Goal: Task Accomplishment & Management: Use online tool/utility

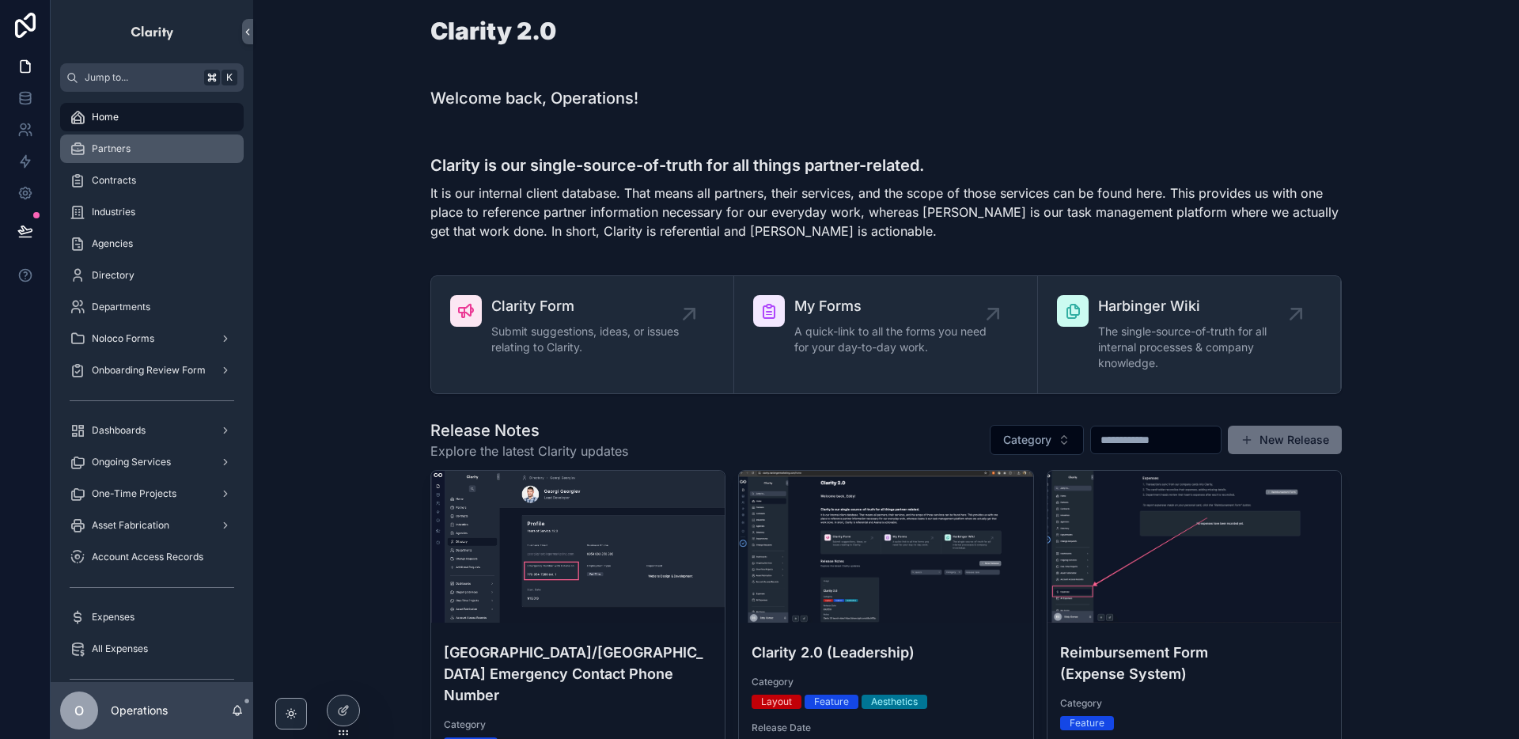
click at [152, 161] on div "Partners" at bounding box center [152, 148] width 165 height 25
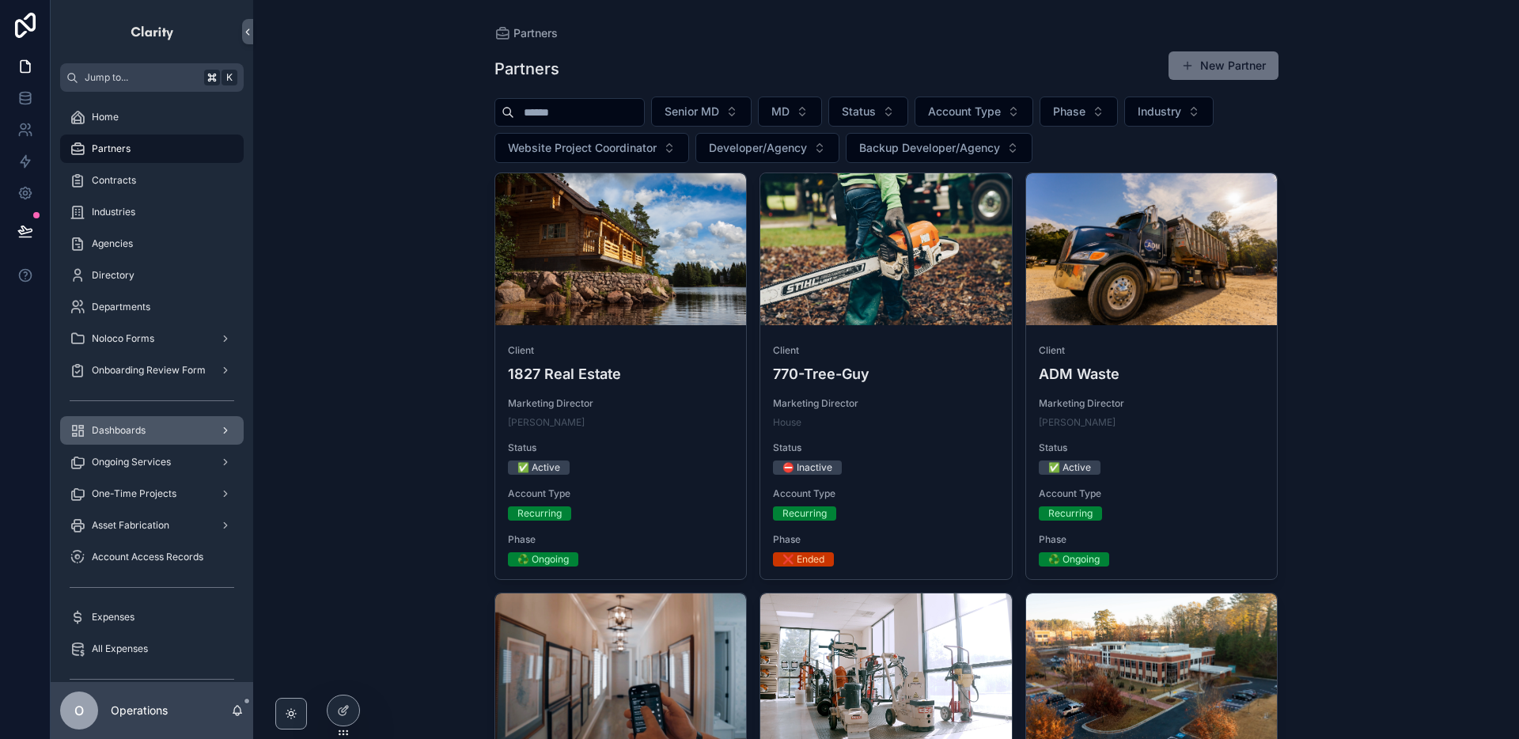
click at [180, 432] on div "Dashboards" at bounding box center [152, 430] width 165 height 25
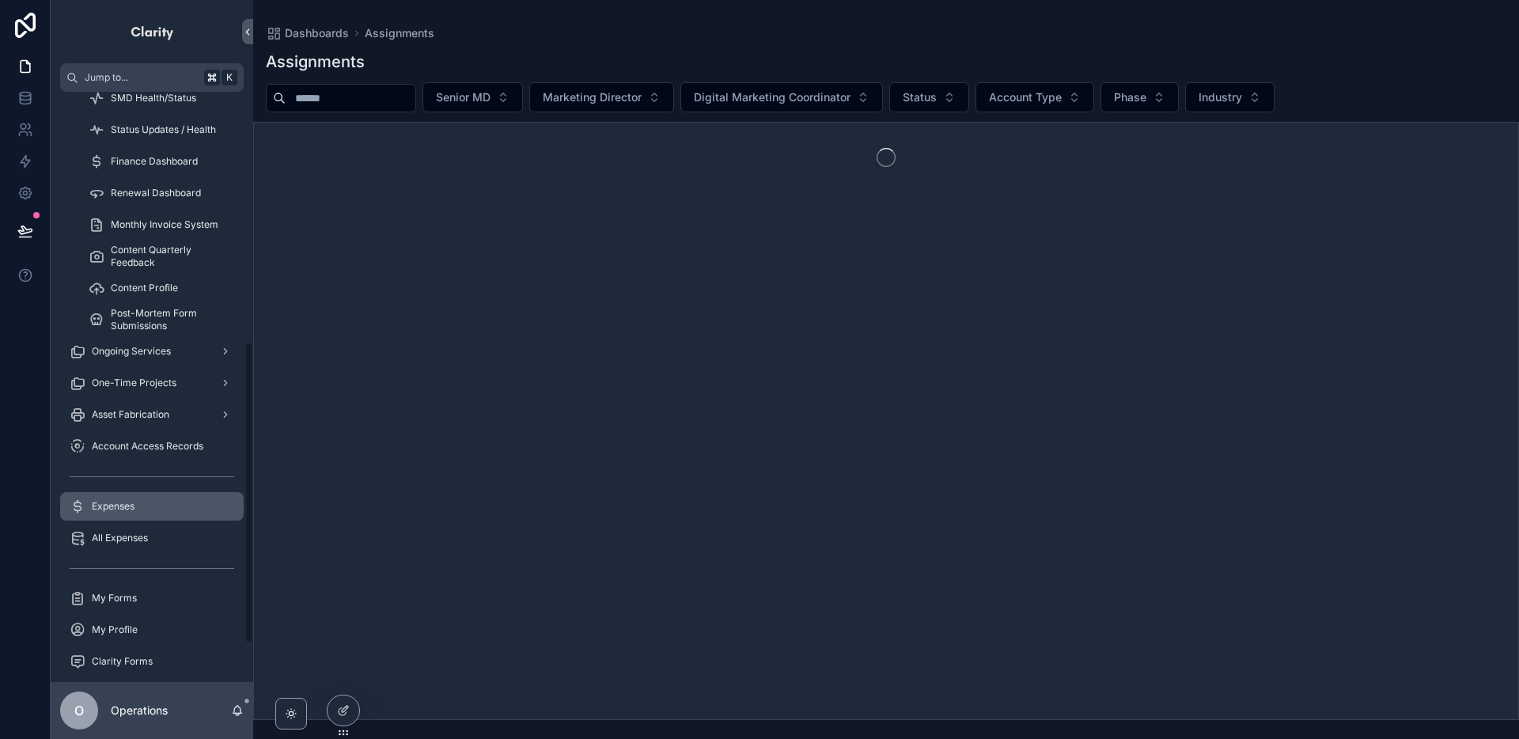
click at [176, 423] on div "Asset Fabrication" at bounding box center [152, 414] width 165 height 25
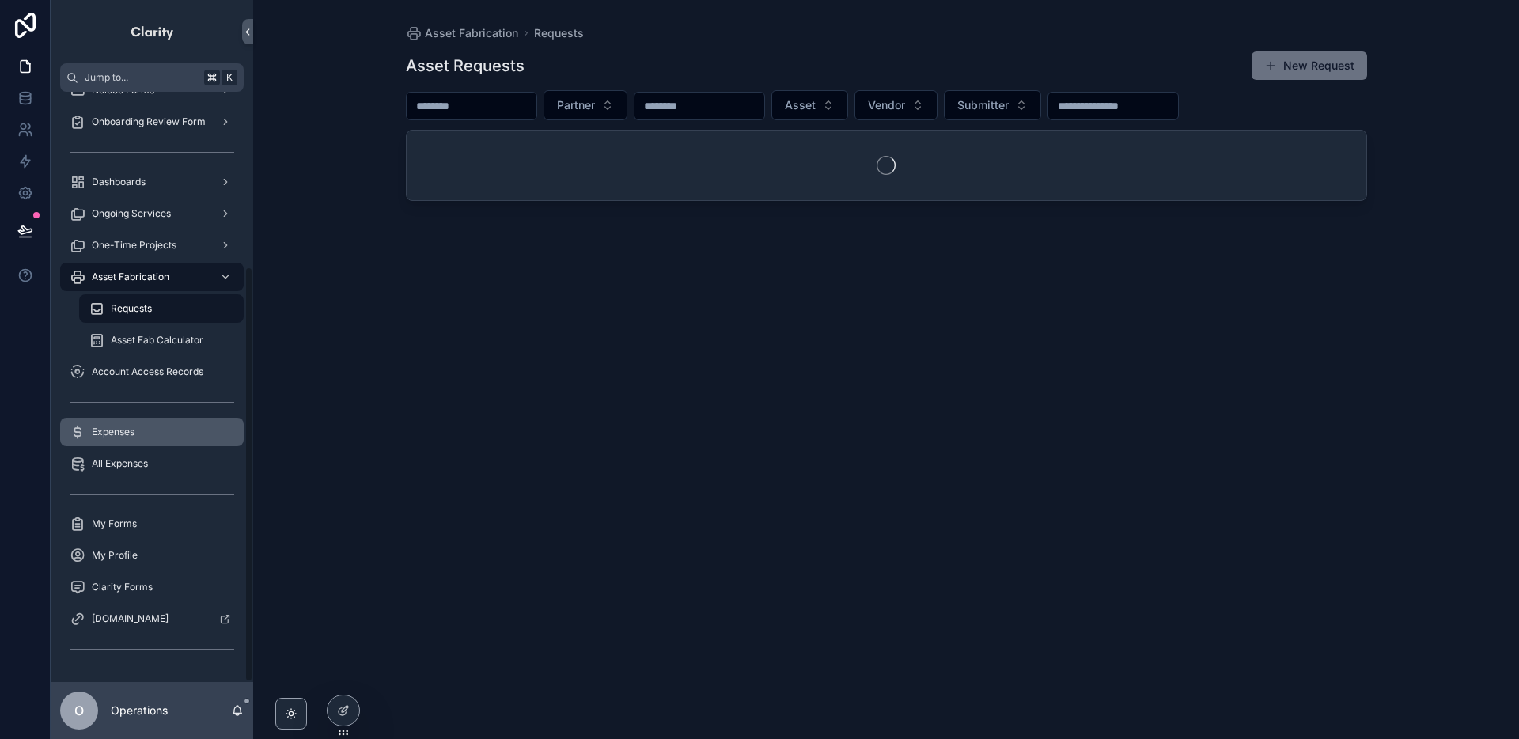
scroll to position [248, 0]
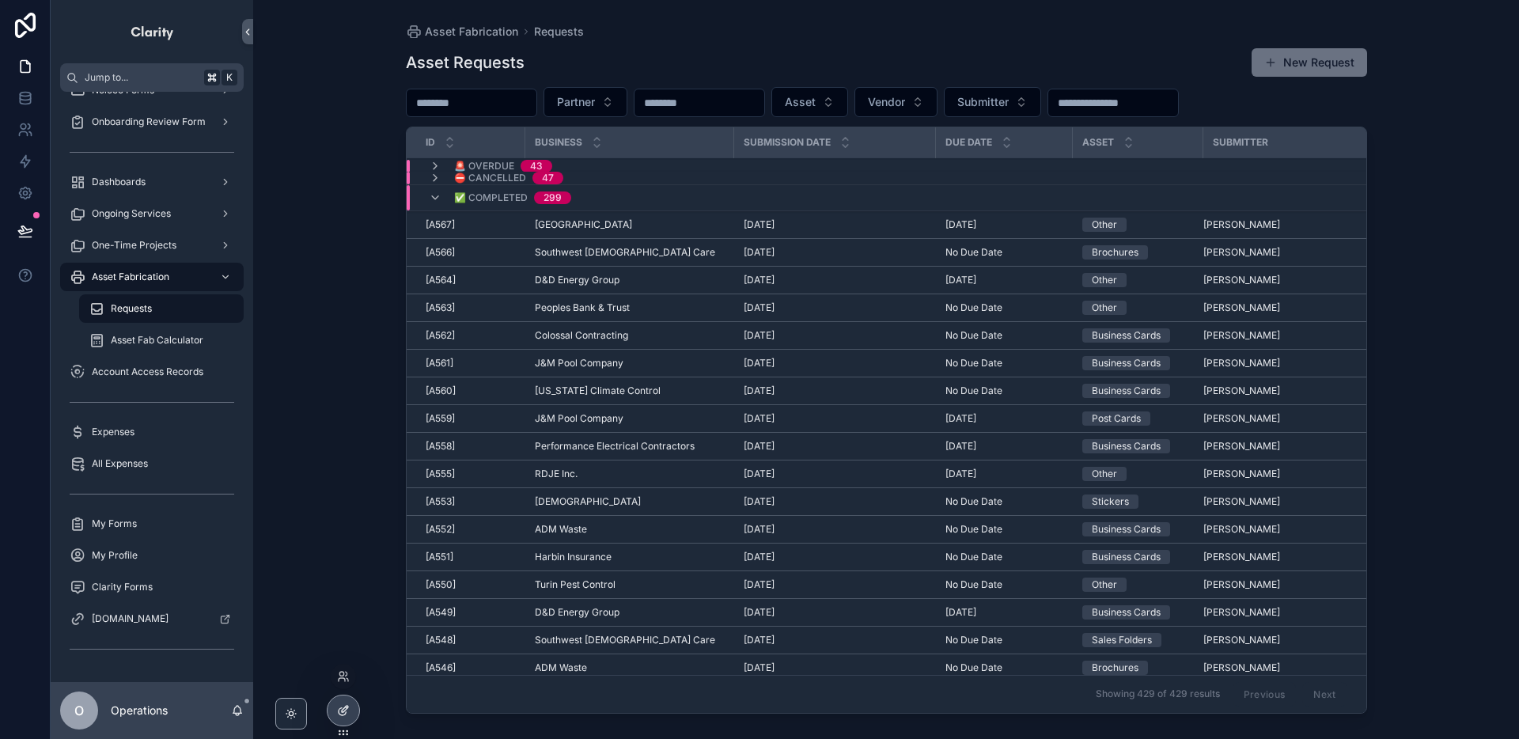
click at [351, 703] on div at bounding box center [344, 710] width 32 height 30
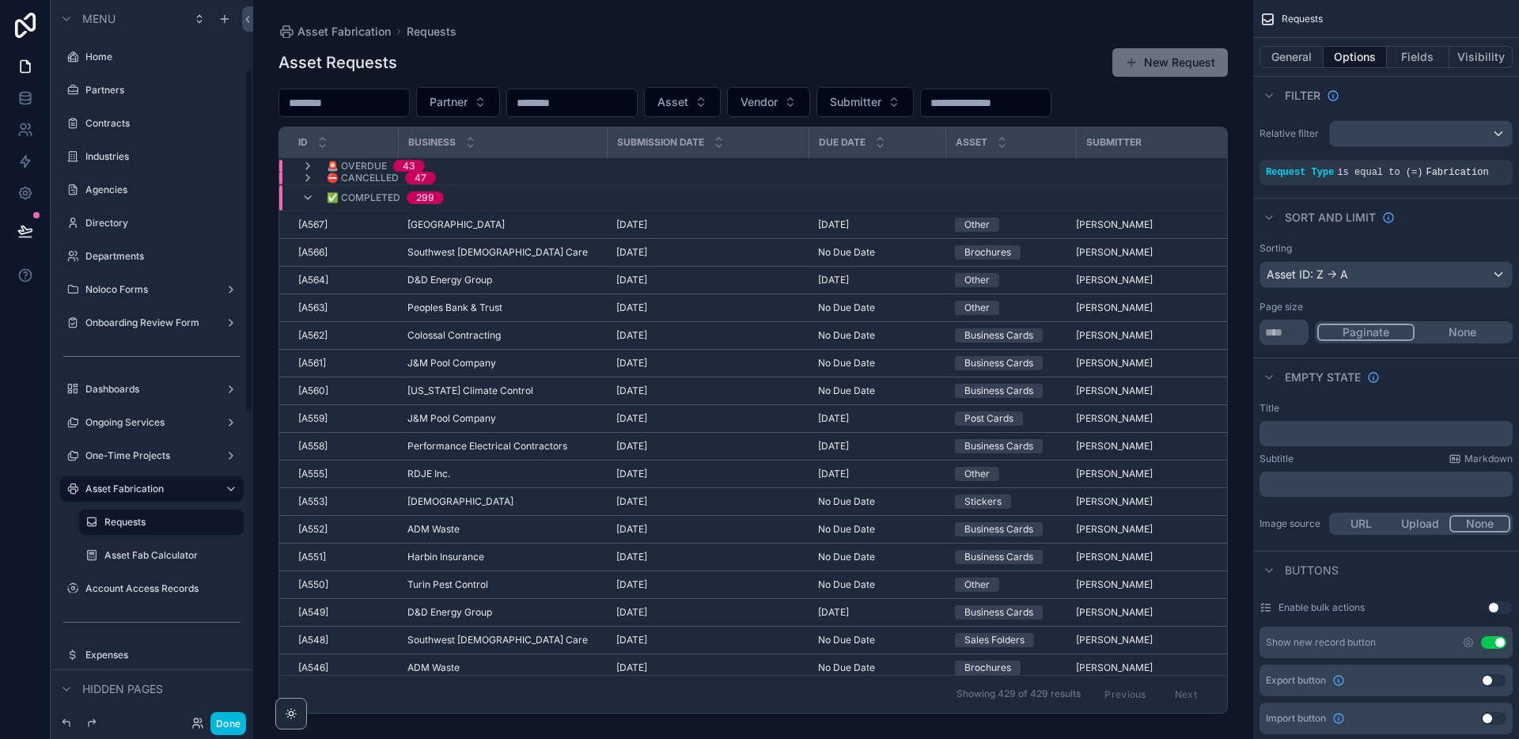
scroll to position [145, 0]
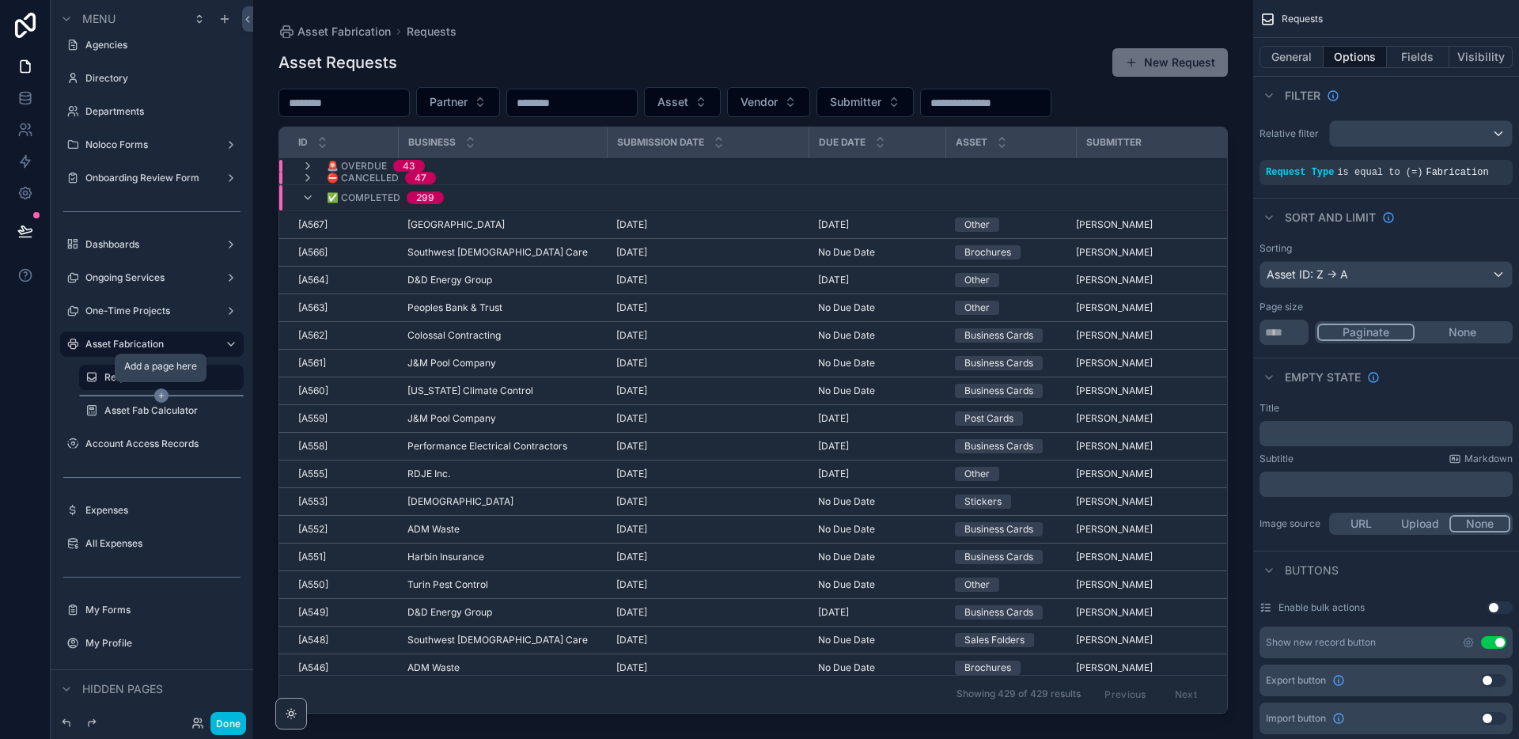
click at [158, 396] on icon "scrollable content" at bounding box center [161, 395] width 14 height 14
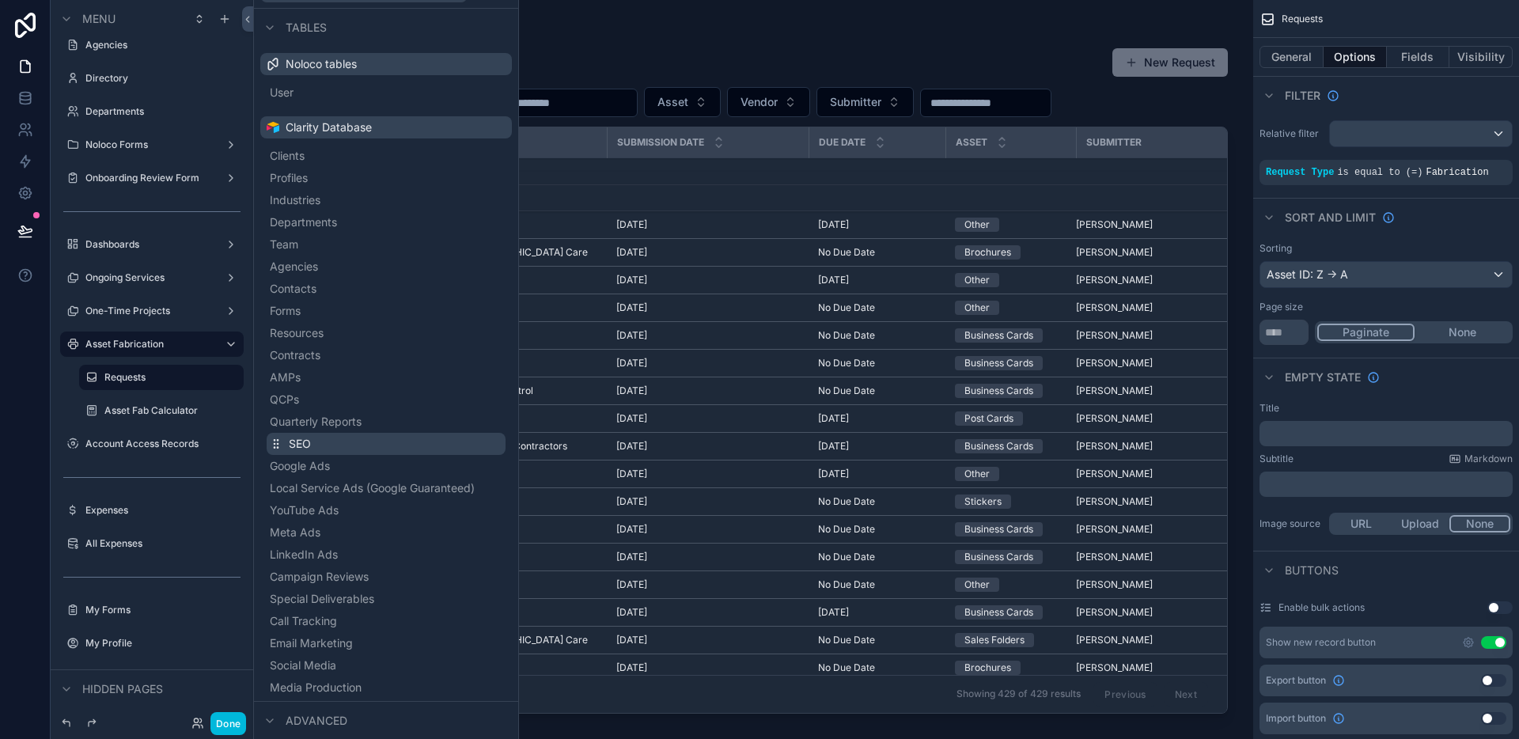
scroll to position [0, 0]
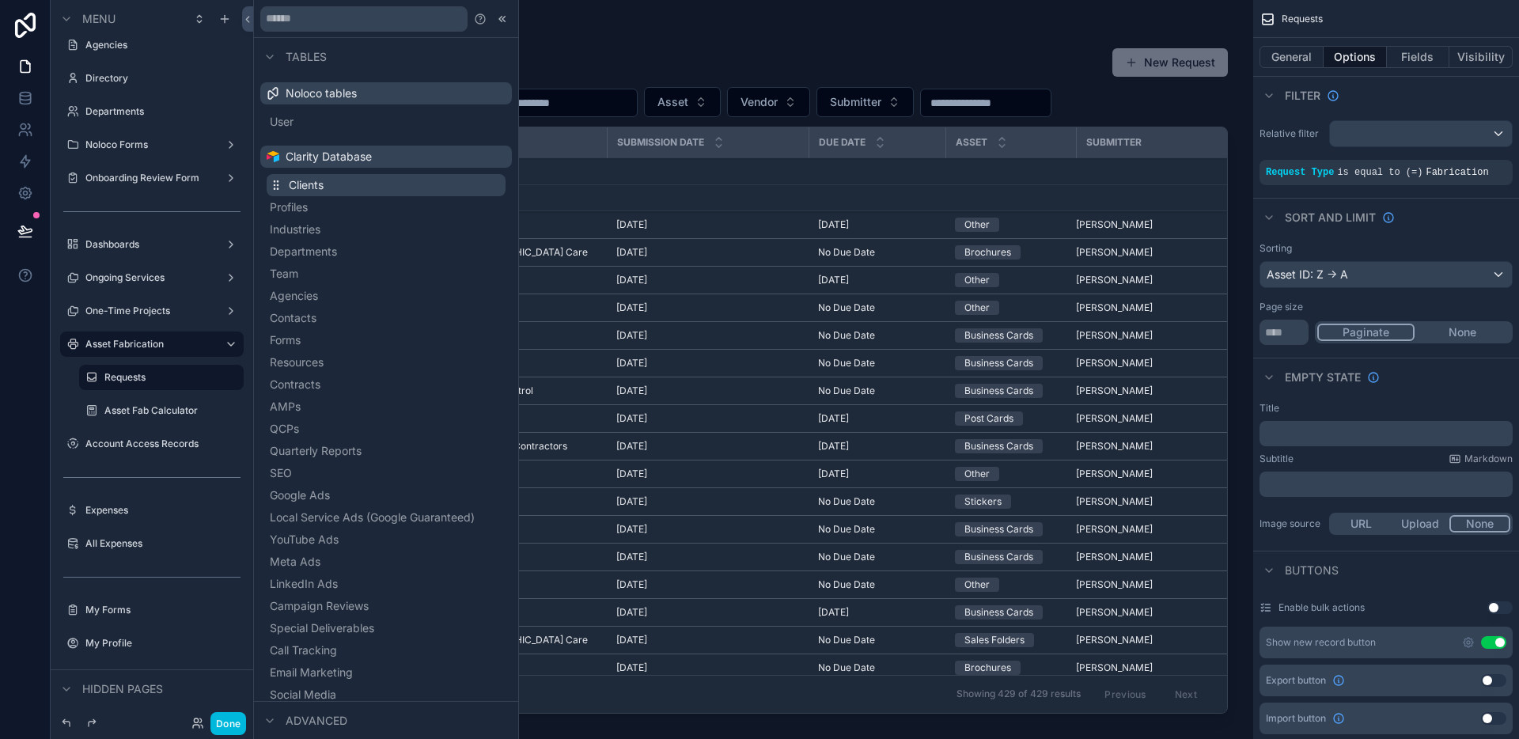
click at [350, 189] on button "Clients" at bounding box center [386, 185] width 239 height 22
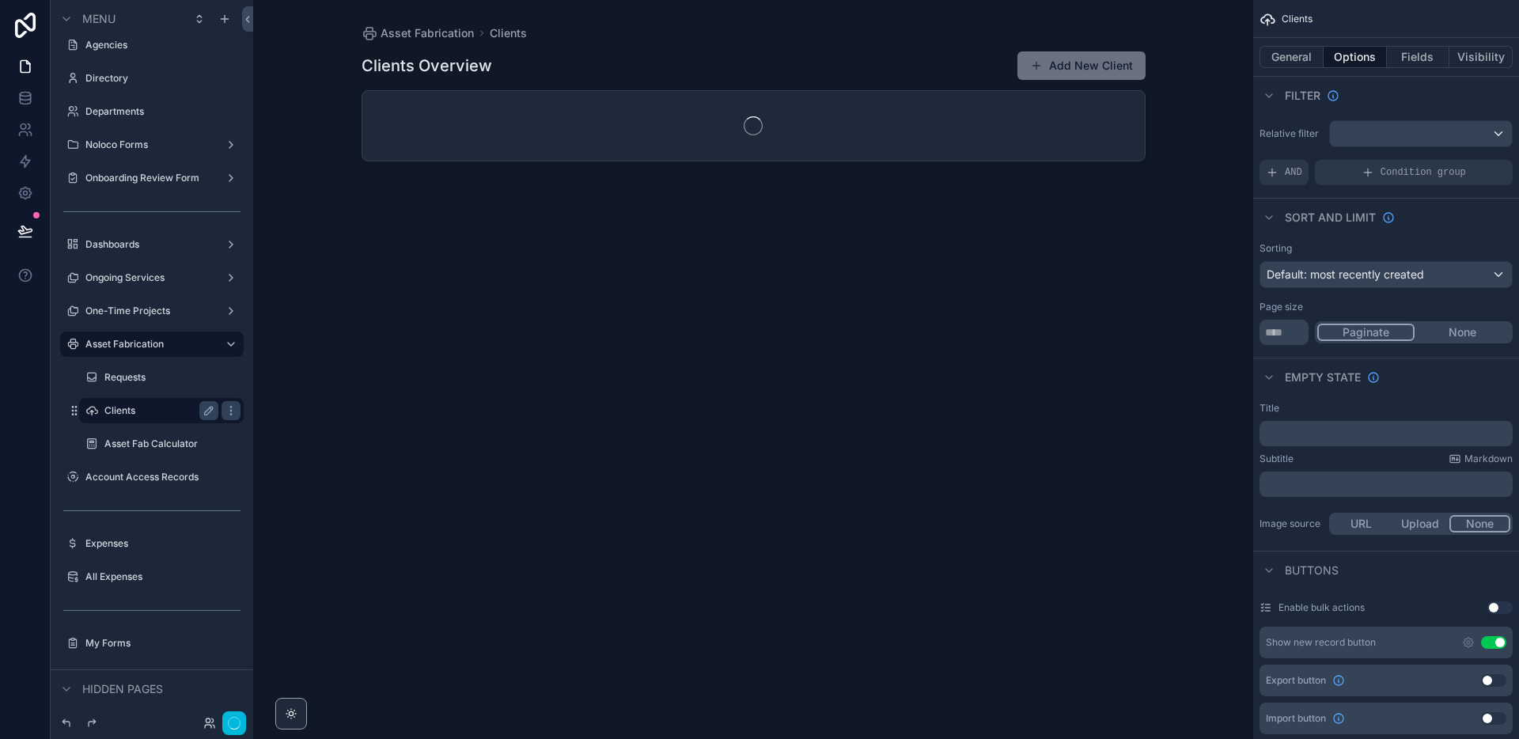
click at [146, 412] on label "Clients" at bounding box center [158, 410] width 108 height 13
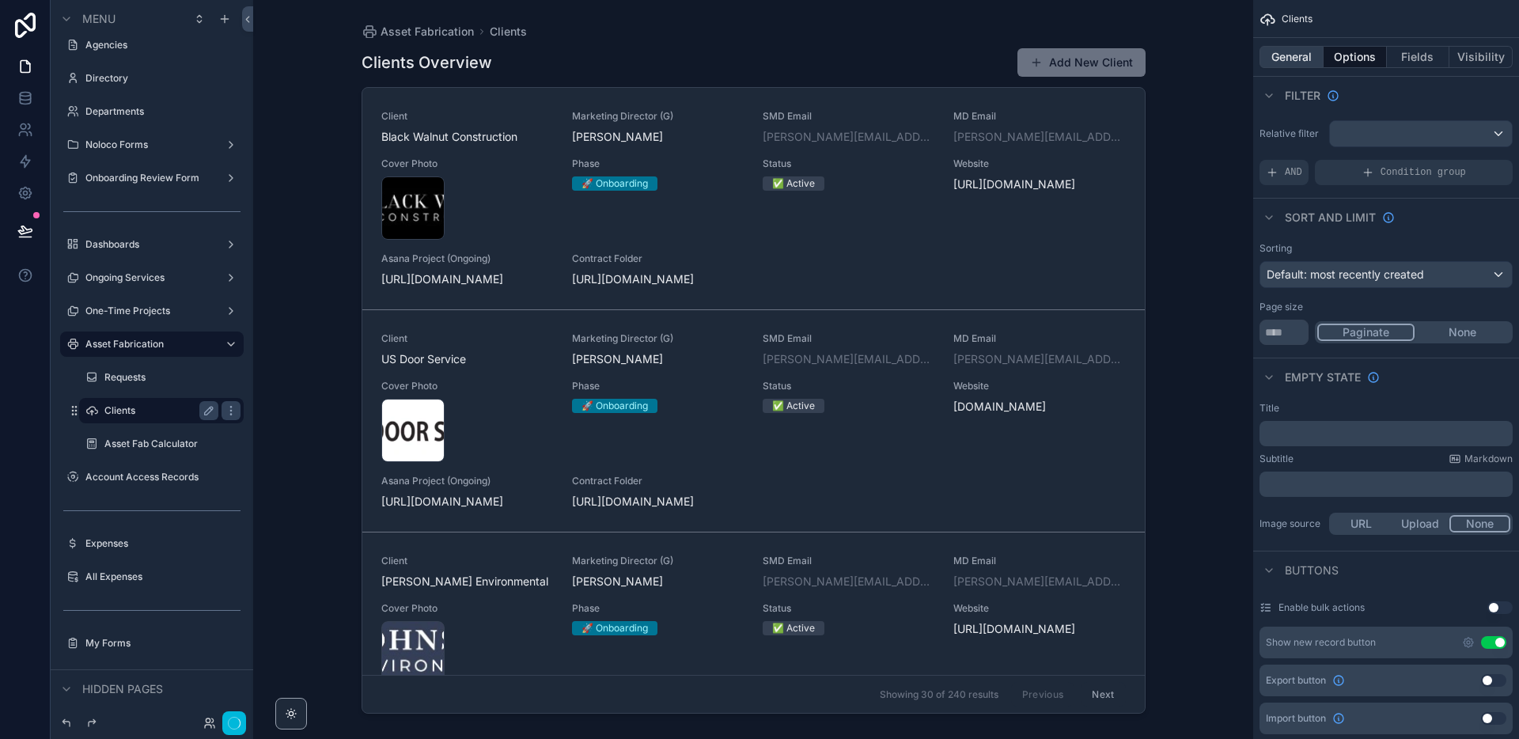
click at [1302, 59] on button "General" at bounding box center [1292, 57] width 64 height 22
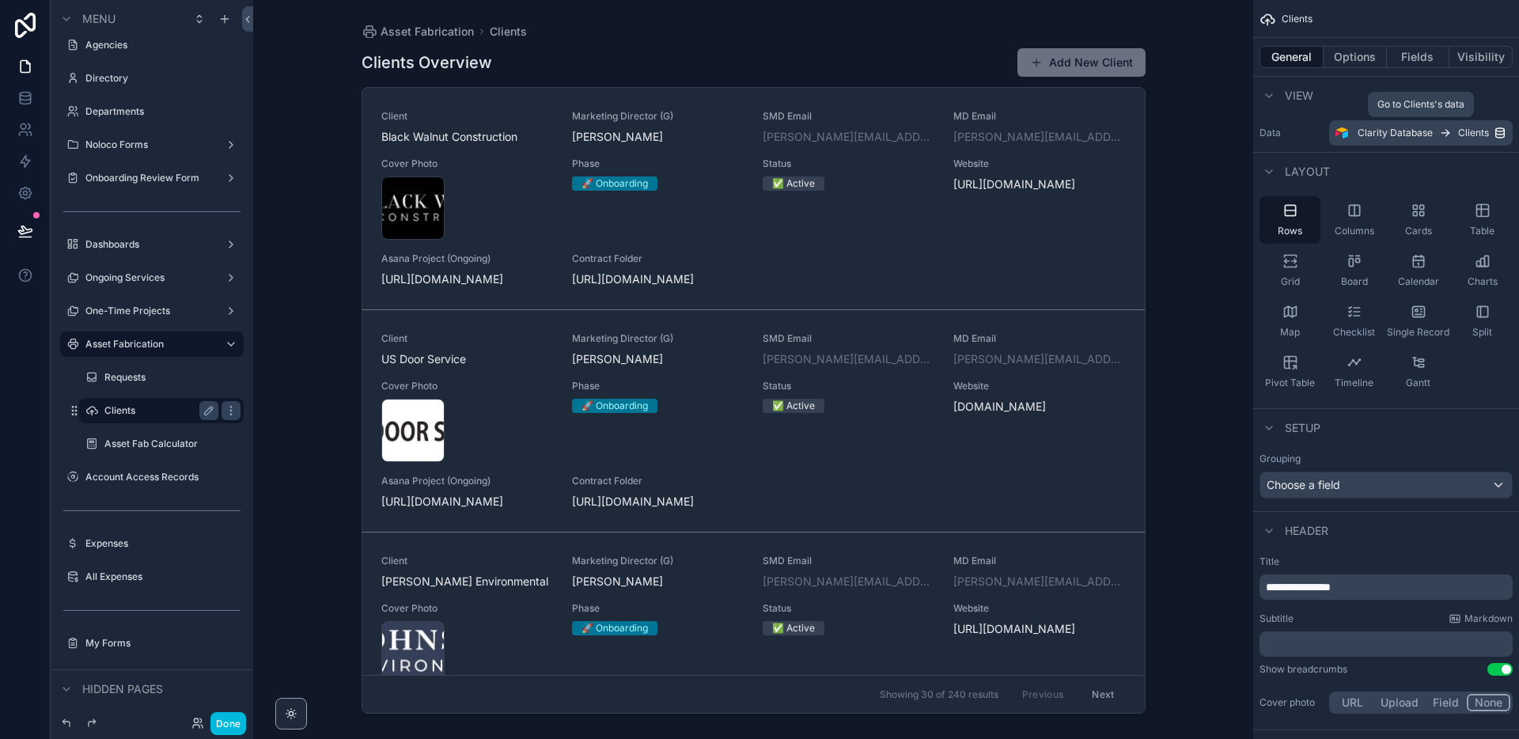
click at [1474, 133] on span "Clients" at bounding box center [1473, 133] width 31 height 13
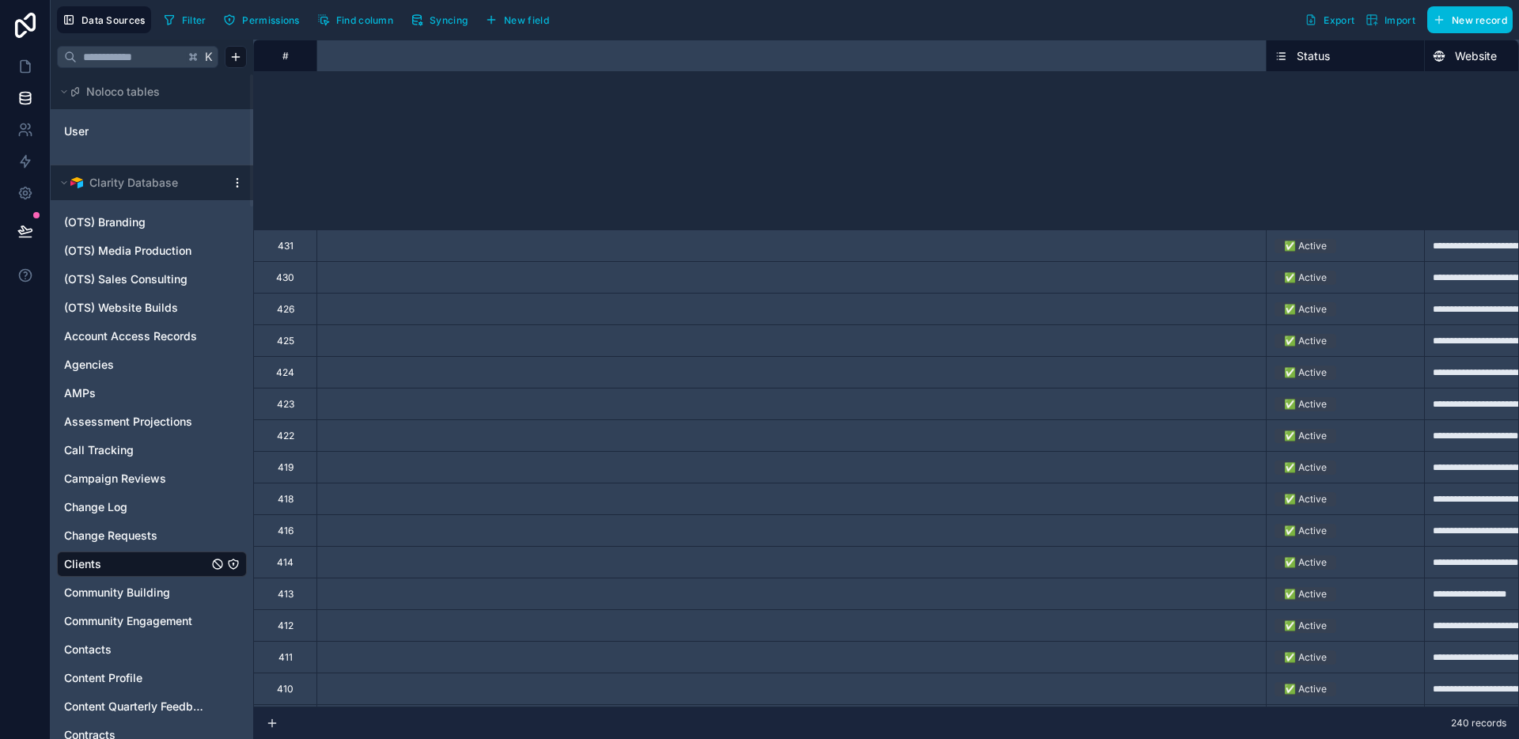
scroll to position [354, 1204]
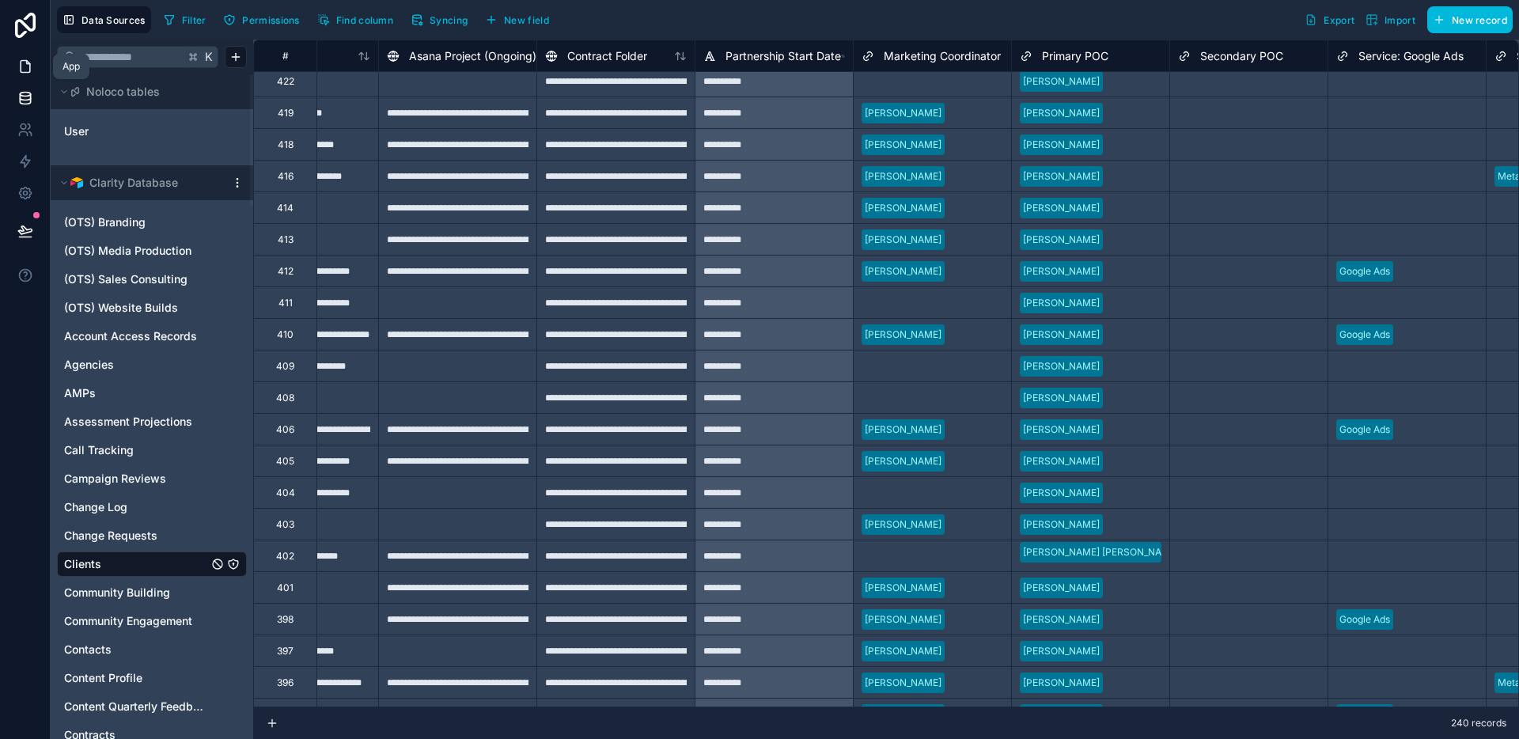
click at [21, 71] on icon at bounding box center [25, 67] width 9 height 12
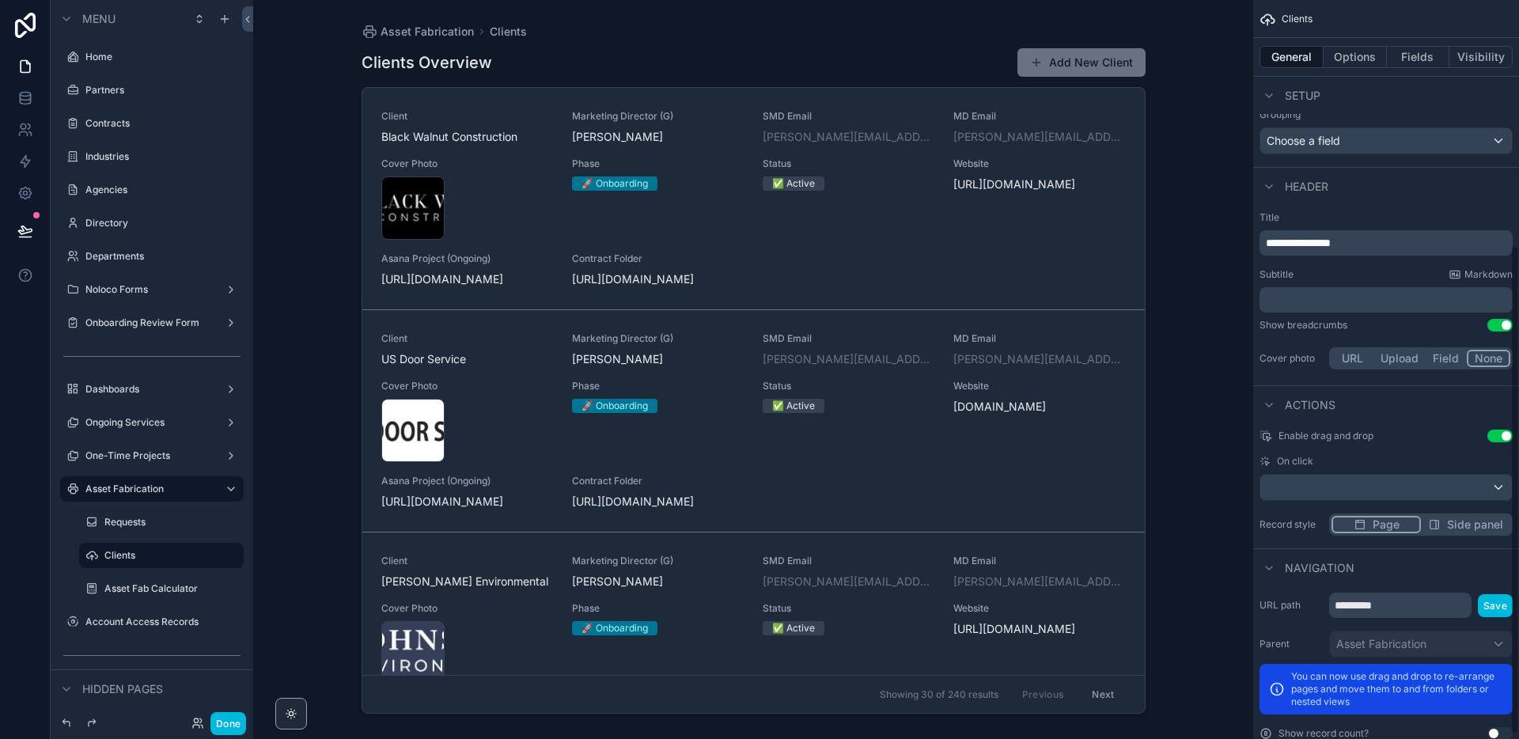
scroll to position [377, 0]
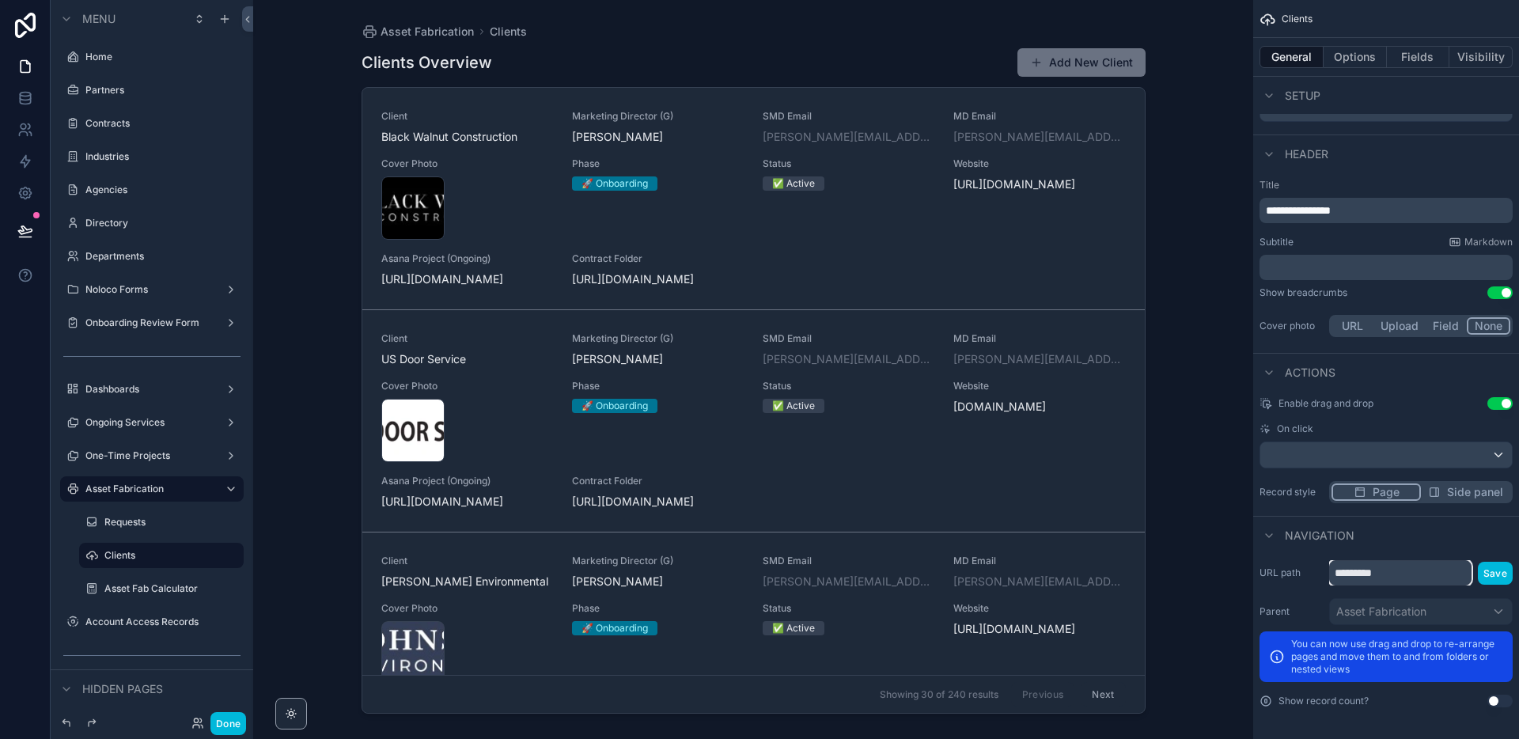
click at [1446, 574] on input "*********" at bounding box center [1400, 572] width 142 height 25
click at [1407, 537] on div "Navigation" at bounding box center [1386, 535] width 266 height 38
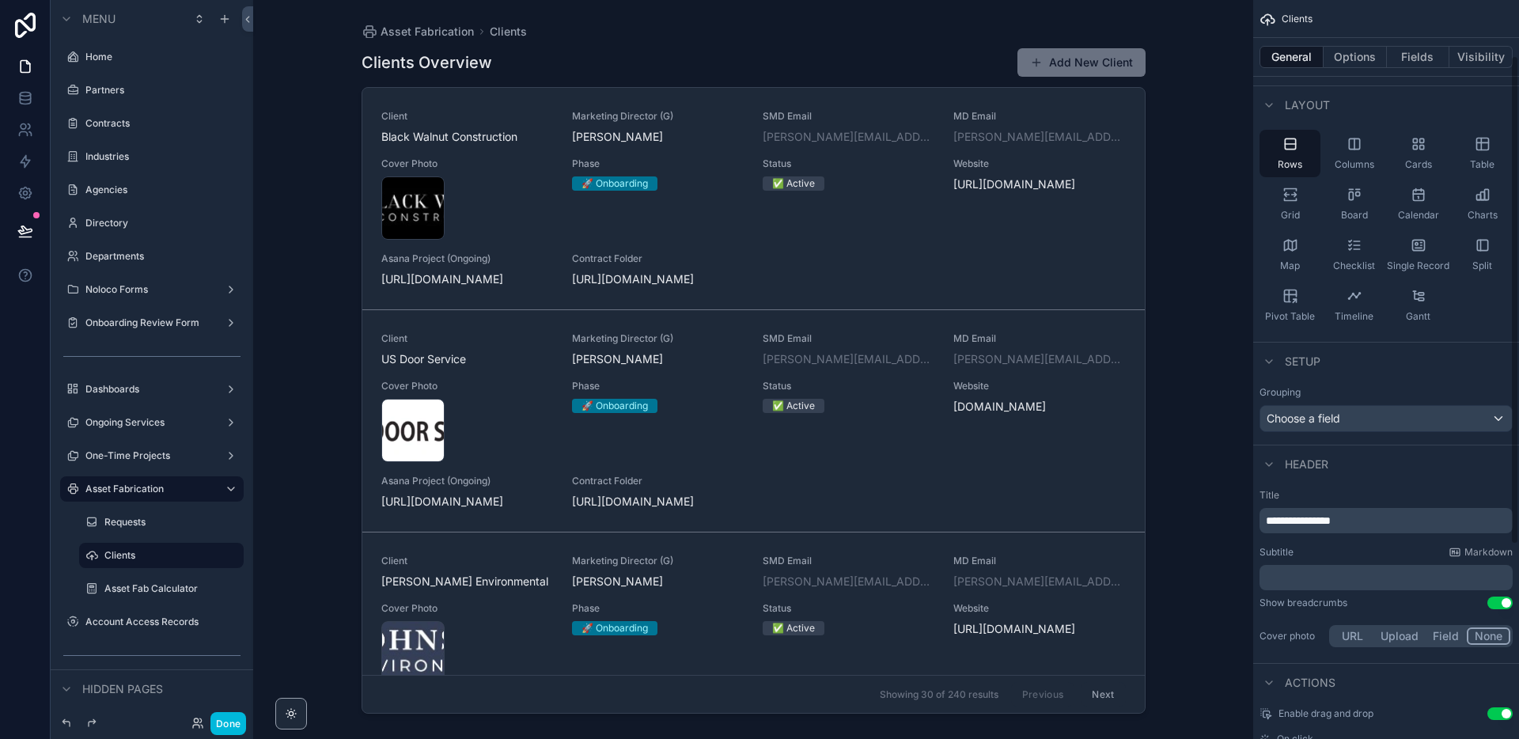
scroll to position [56, 0]
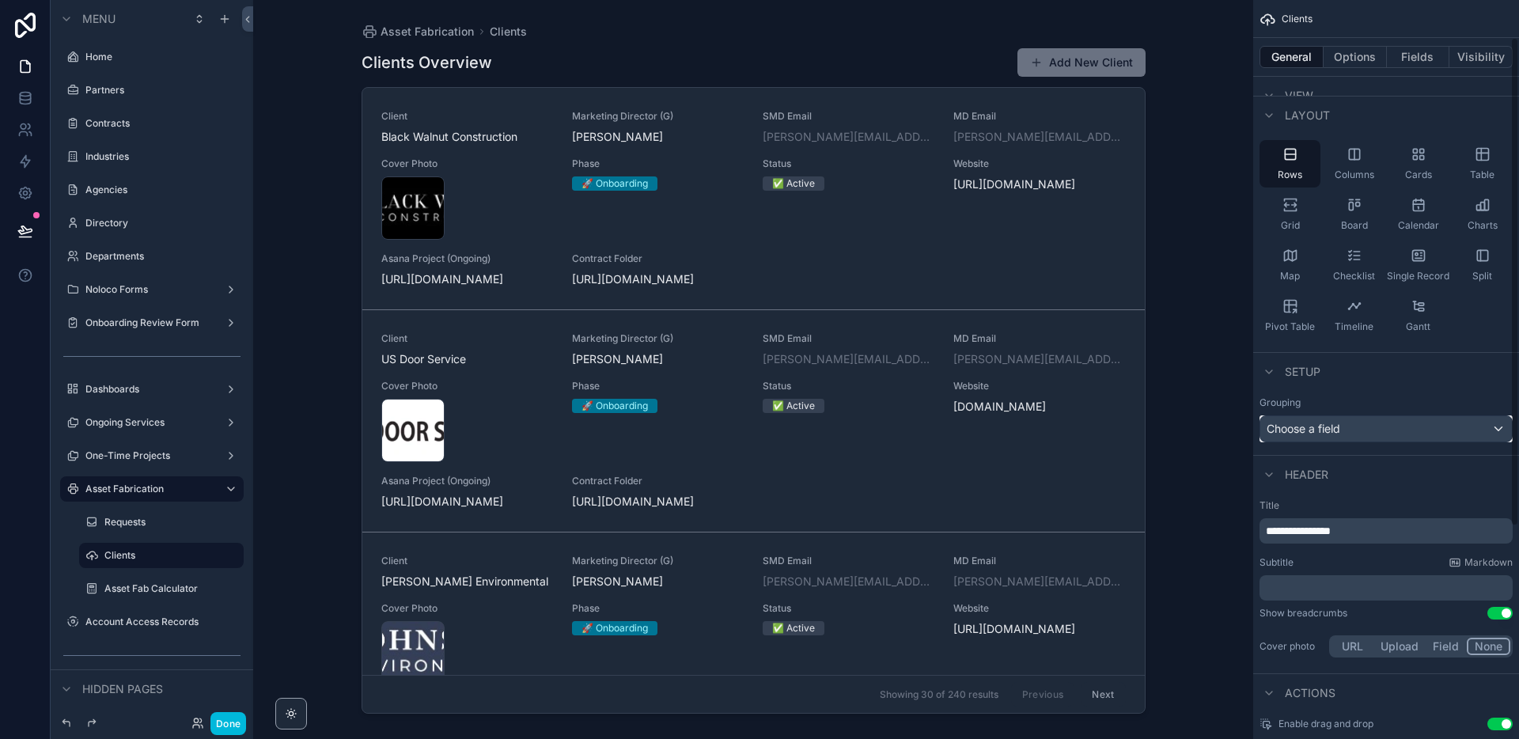
click at [1378, 437] on div "Choose a field" at bounding box center [1386, 428] width 252 height 25
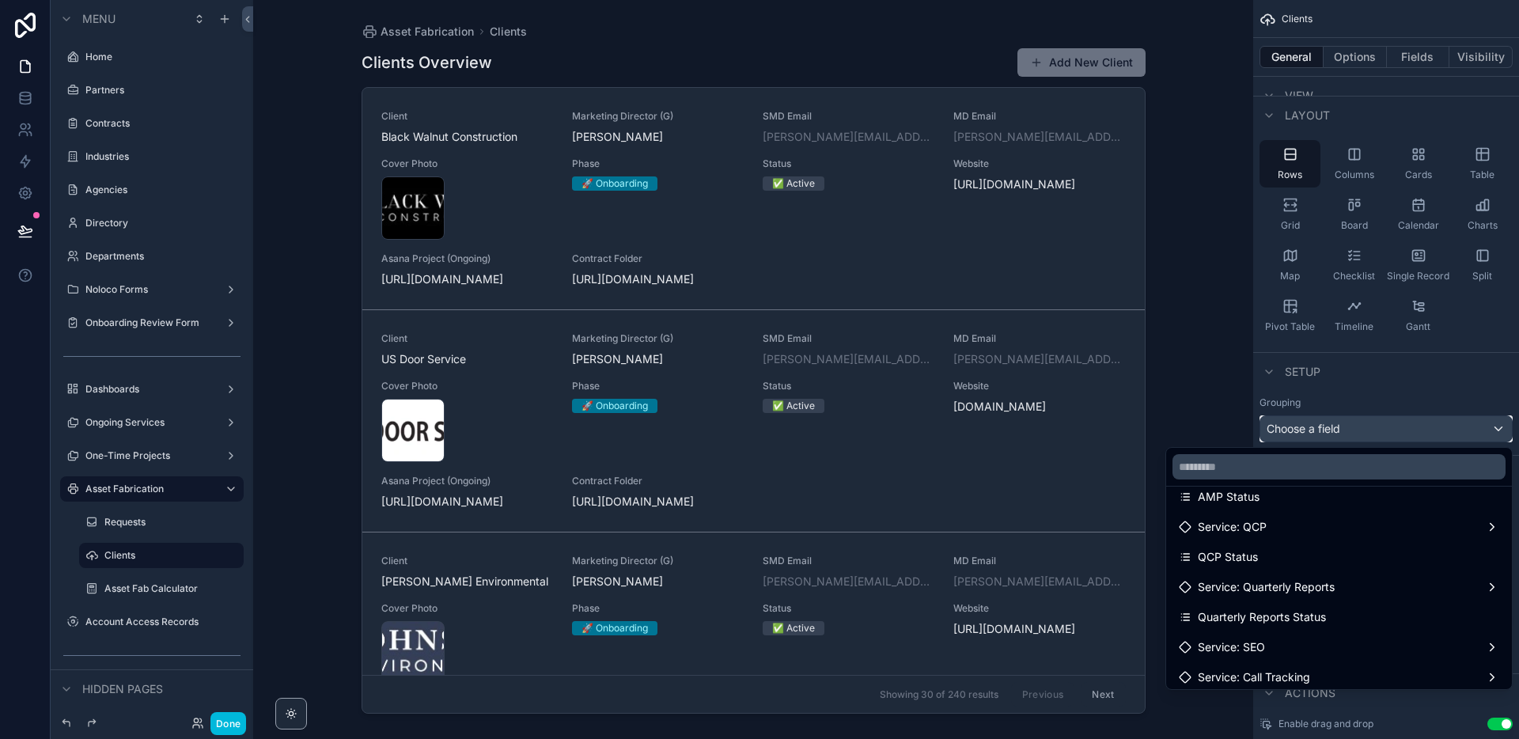
scroll to position [652, 0]
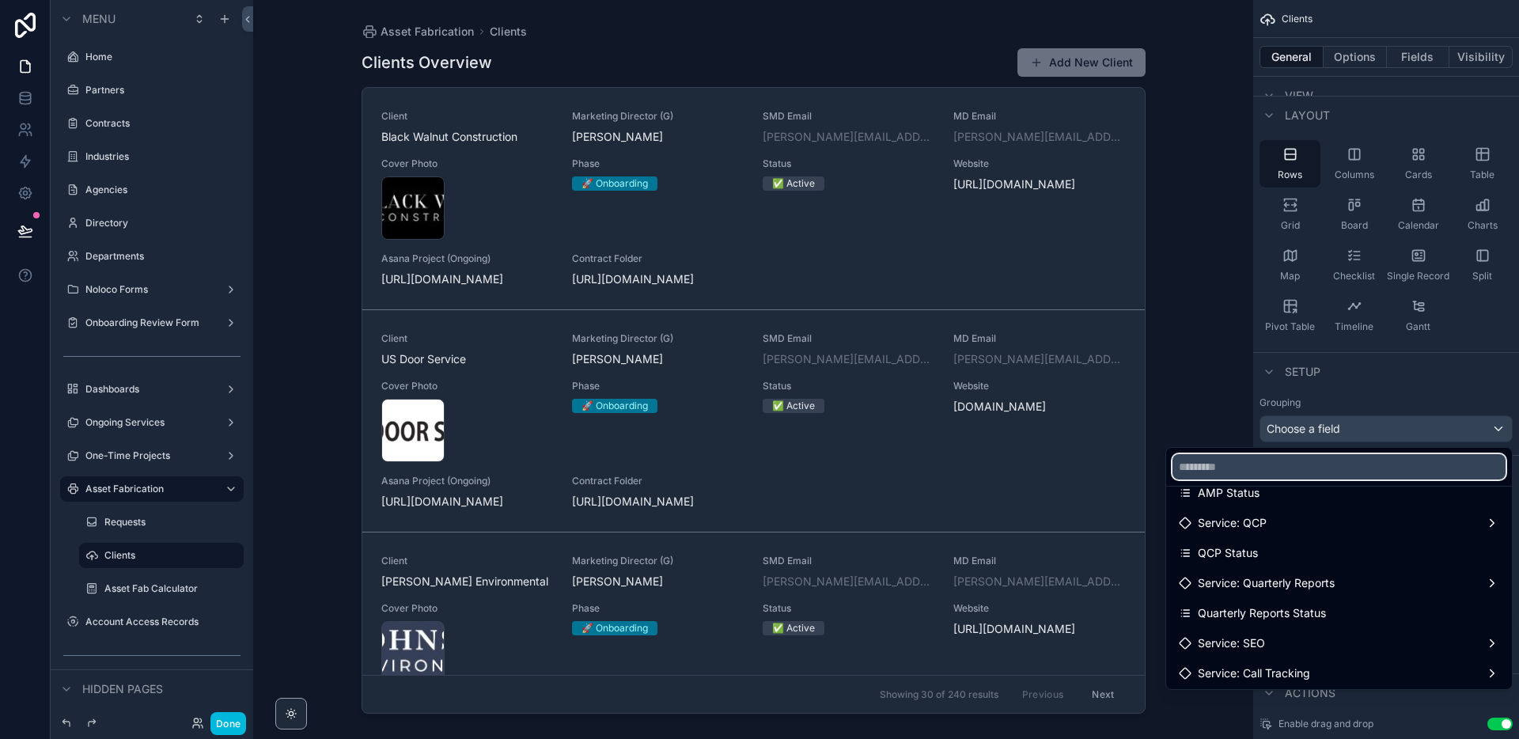
click at [1303, 468] on input "text" at bounding box center [1339, 466] width 333 height 25
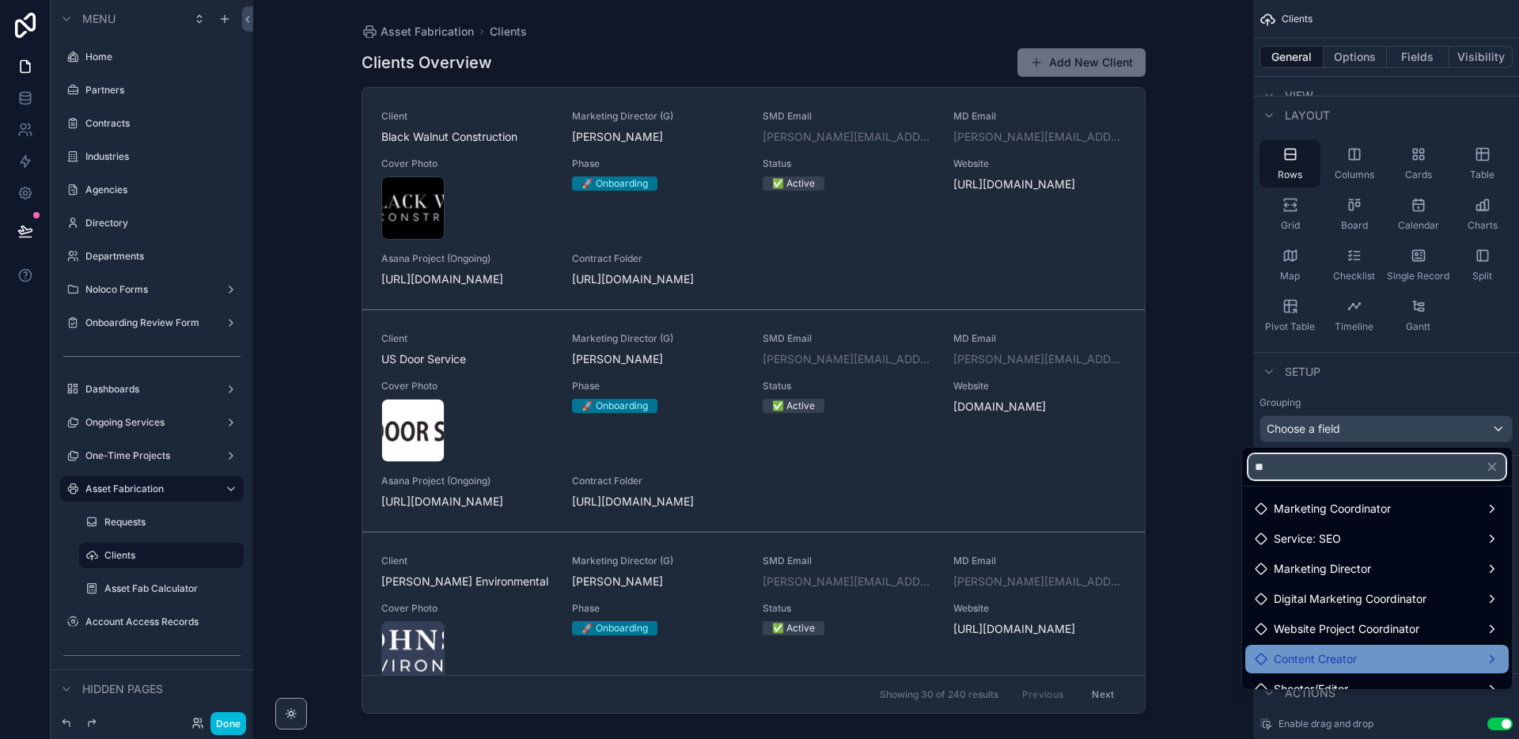
scroll to position [0, 0]
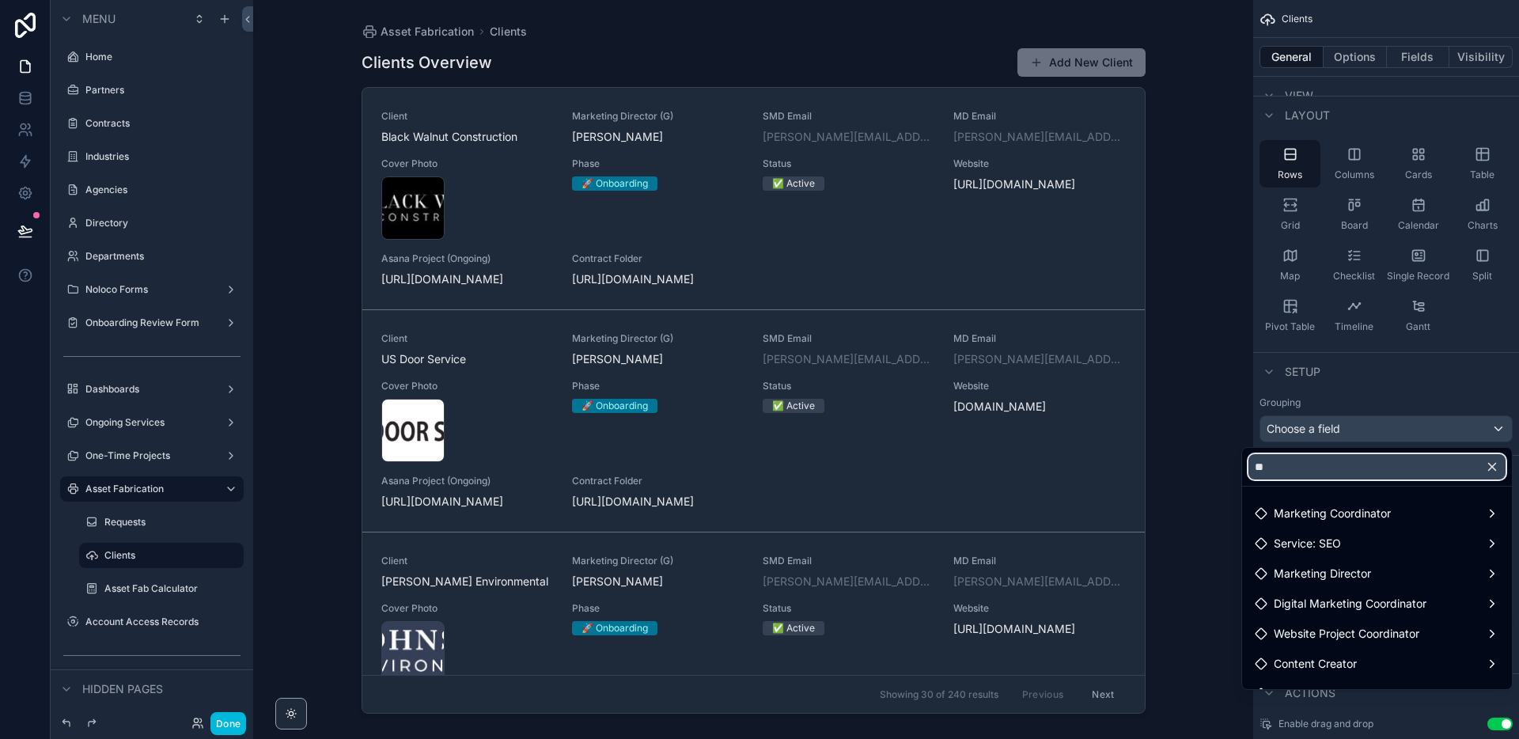
type input "**"
click at [1490, 467] on icon "button" at bounding box center [1492, 467] width 14 height 14
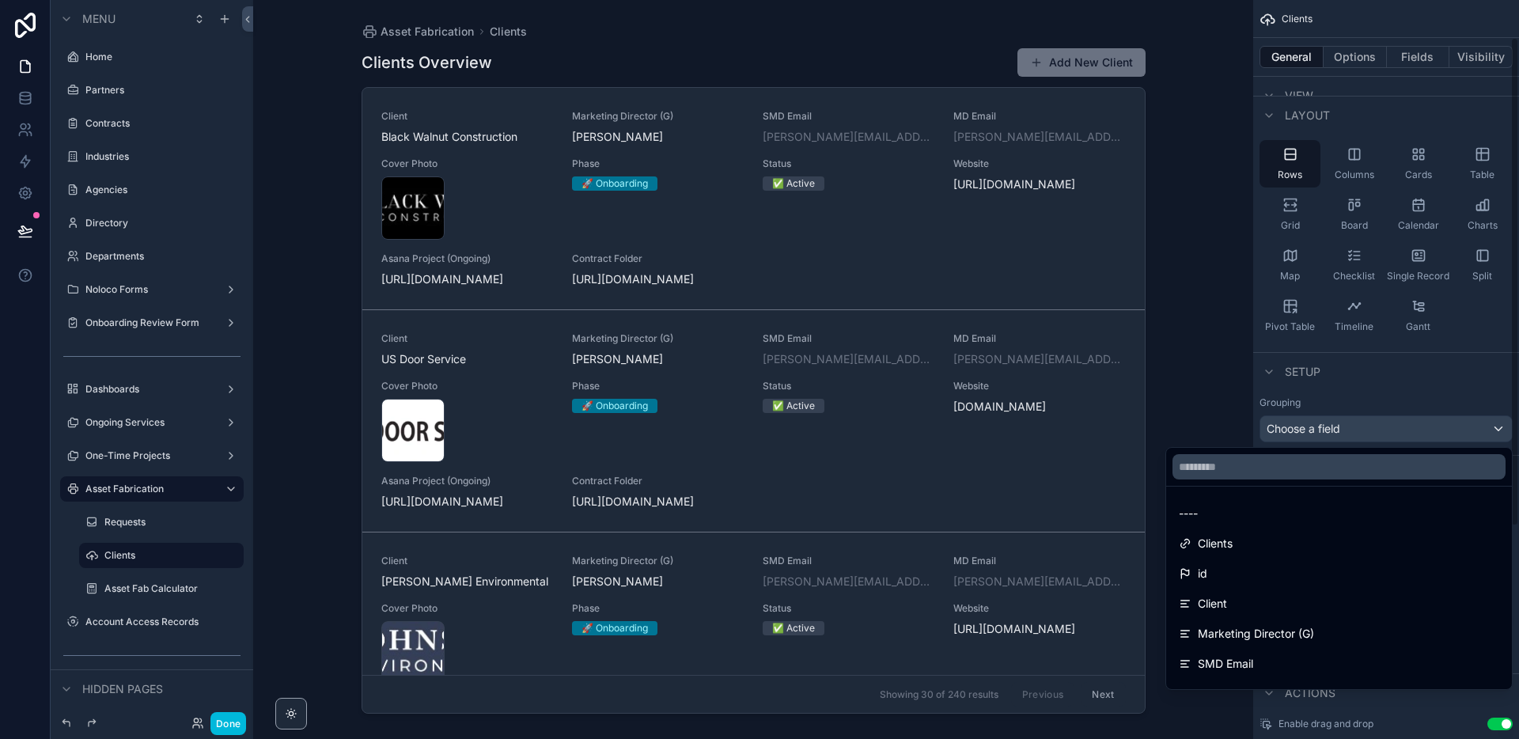
click at [1374, 396] on div "scrollable content" at bounding box center [759, 369] width 1519 height 739
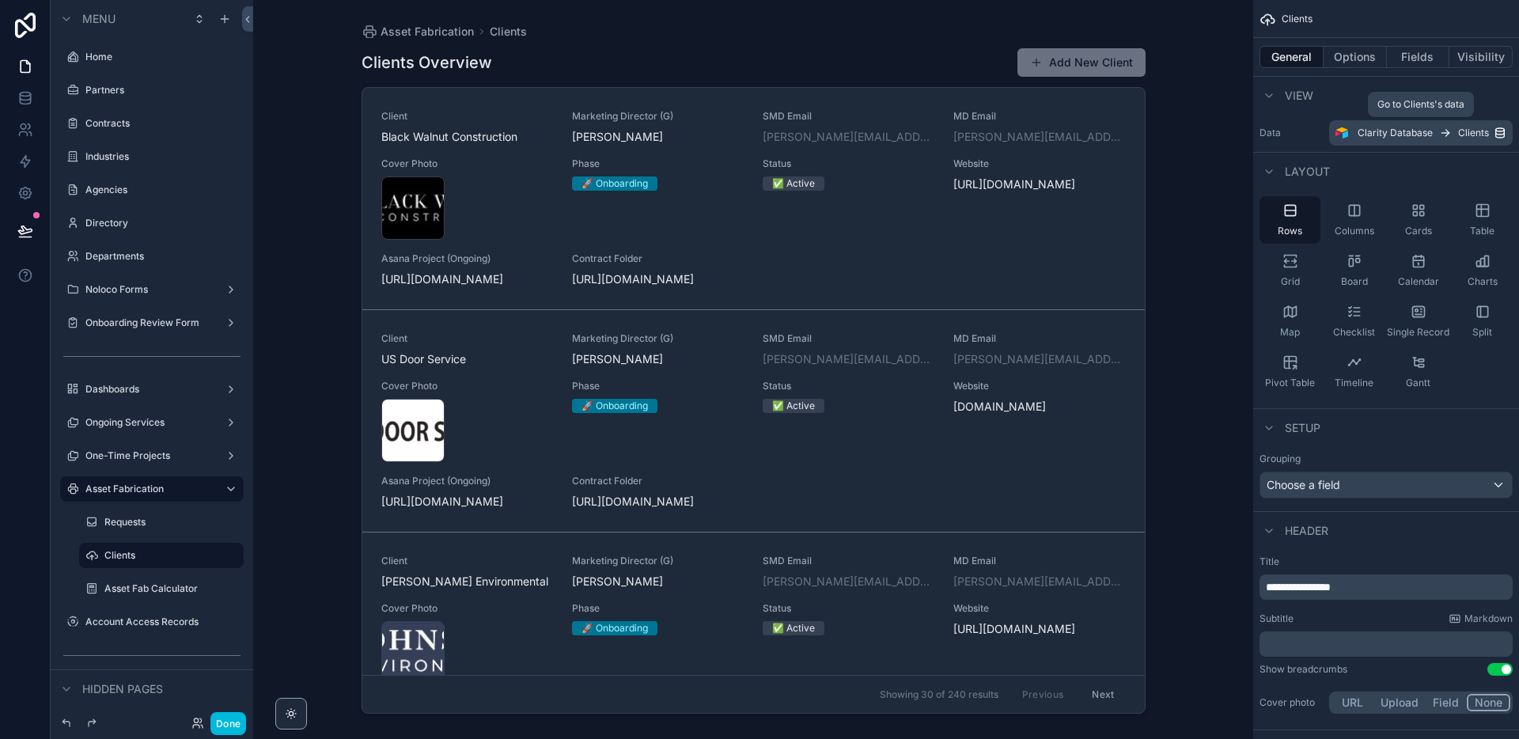
click at [1496, 133] on icon "scrollable content" at bounding box center [1500, 135] width 9 height 5
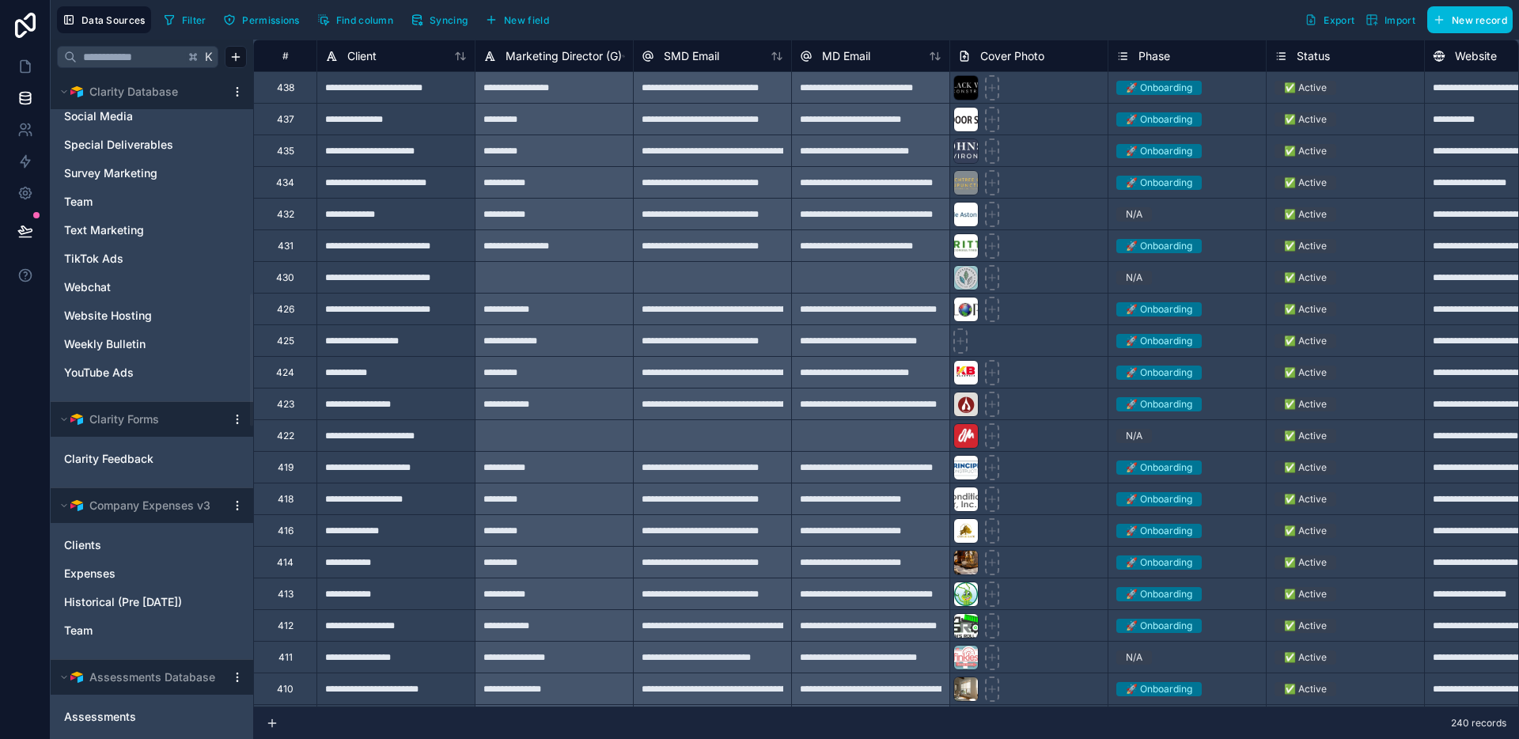
scroll to position [1106, 0]
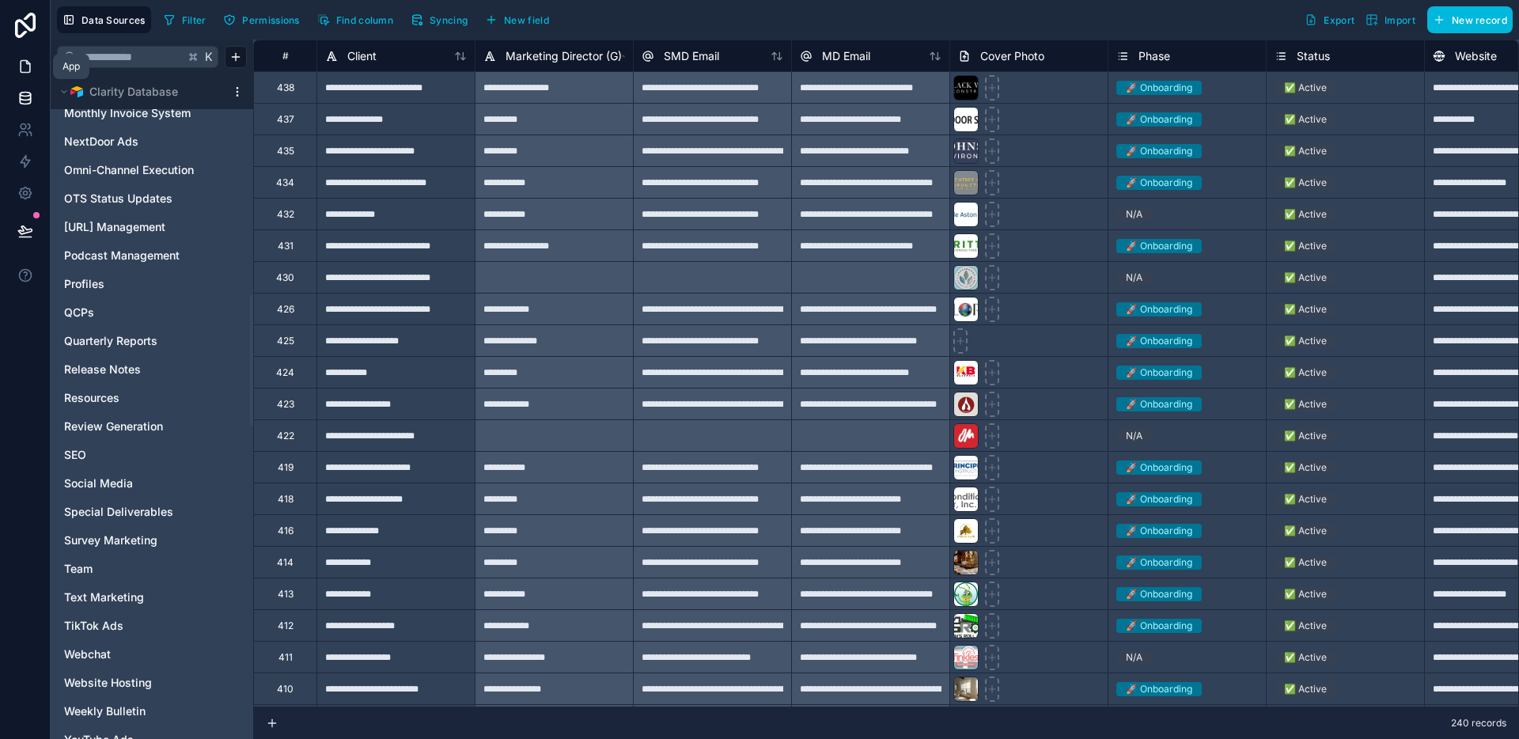
click at [18, 66] on icon at bounding box center [25, 67] width 16 height 16
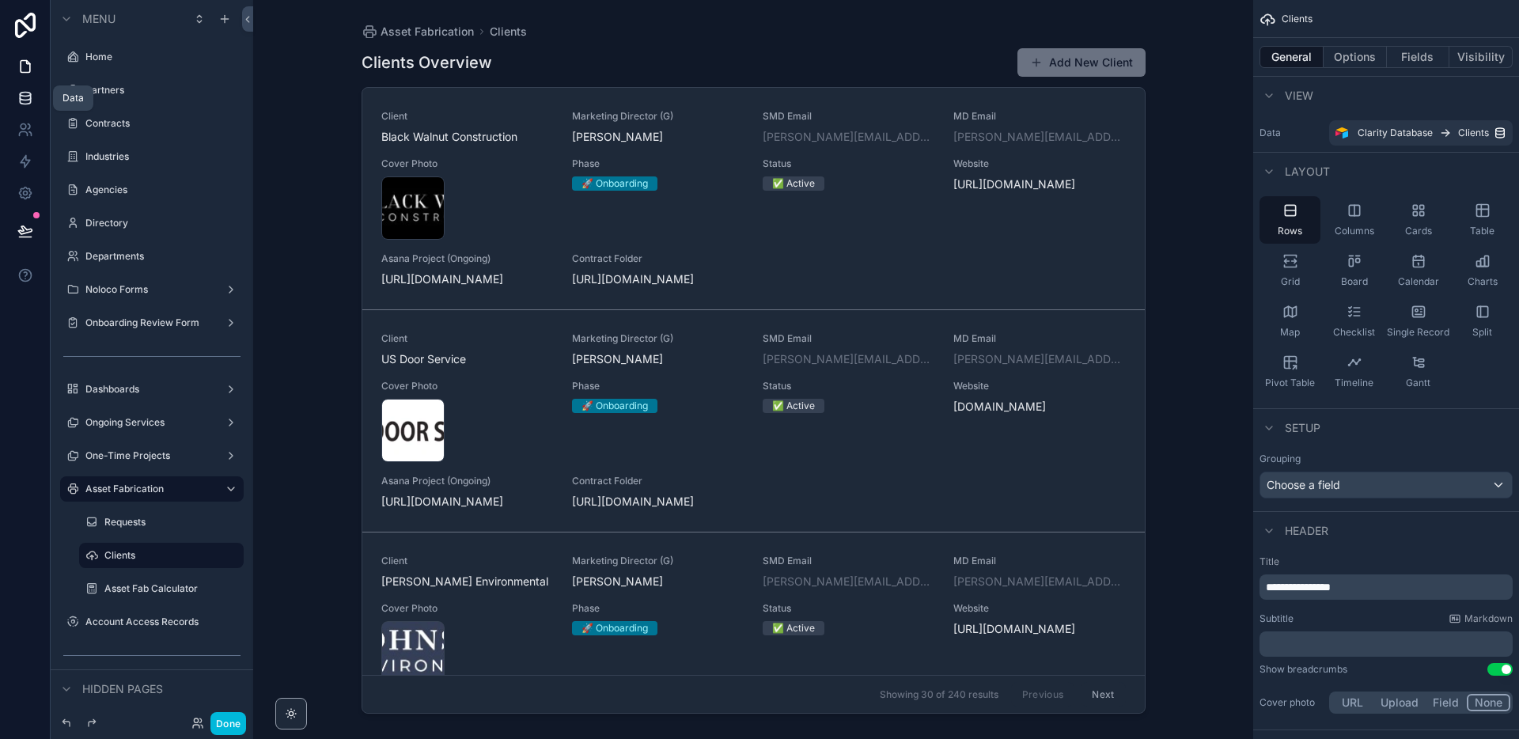
click at [21, 97] on icon at bounding box center [25, 98] width 16 height 16
click at [21, 99] on icon at bounding box center [25, 97] width 10 height 6
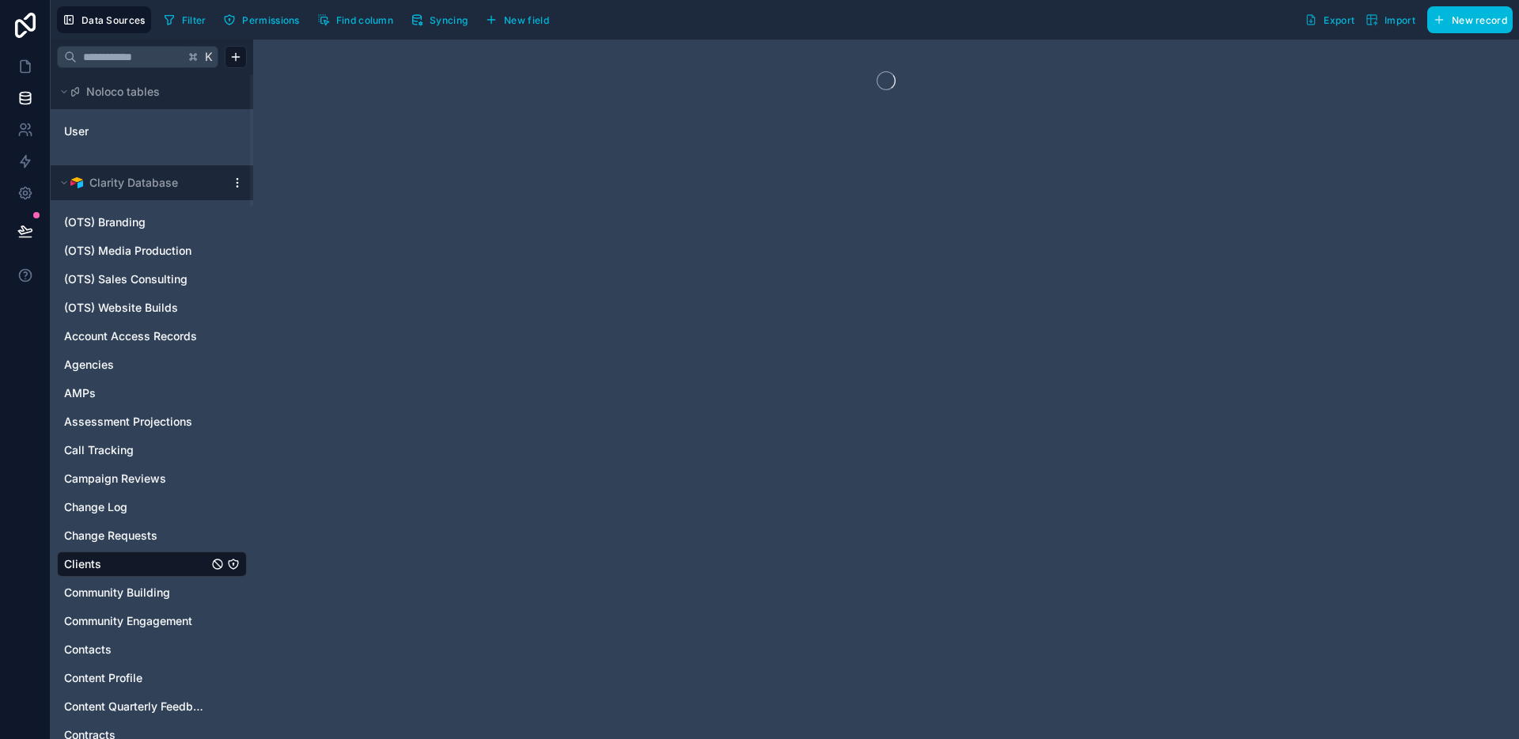
click at [504, 24] on button "New field" at bounding box center [516, 20] width 75 height 24
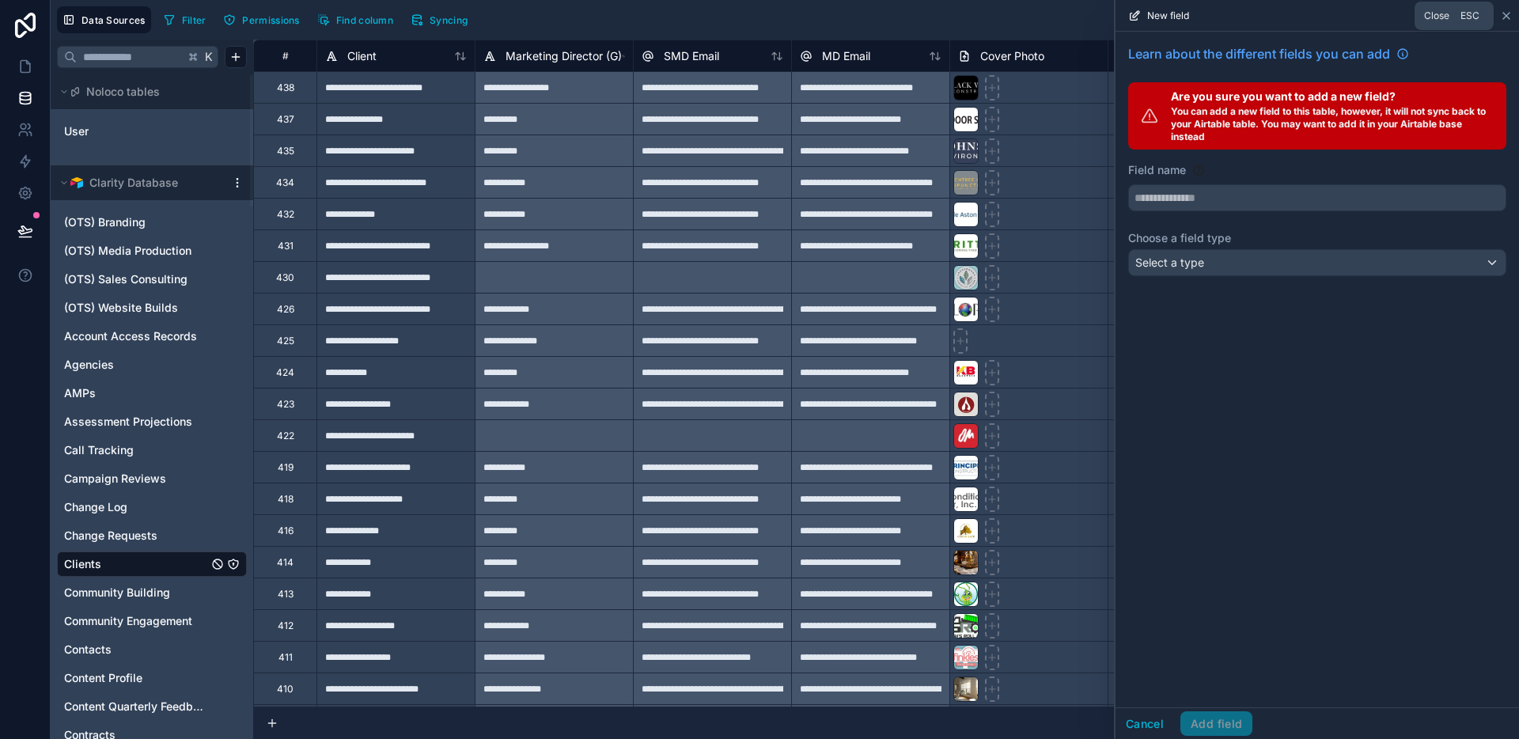
click at [1505, 16] on icon at bounding box center [1506, 16] width 6 height 6
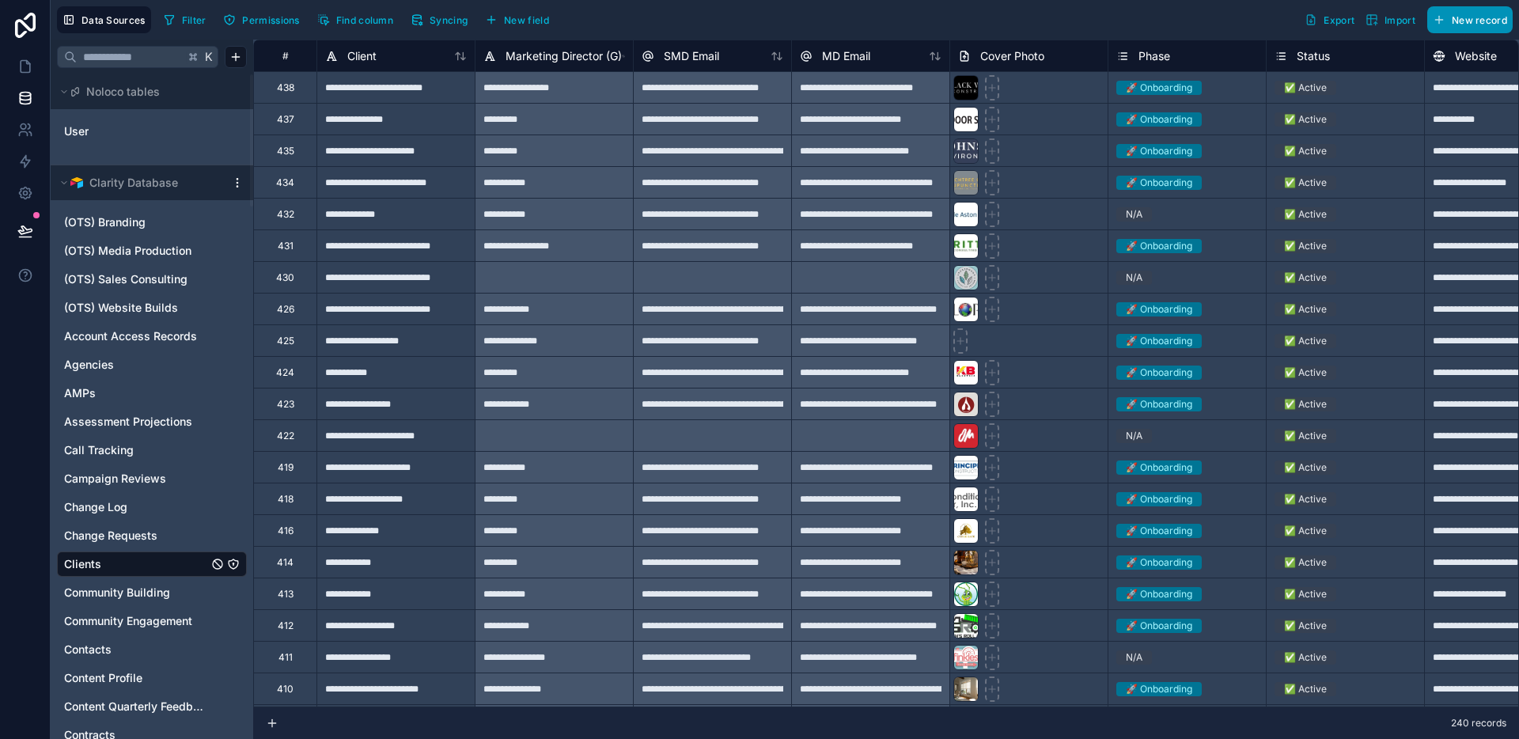
click at [1458, 22] on span "New record" at bounding box center [1479, 20] width 55 height 12
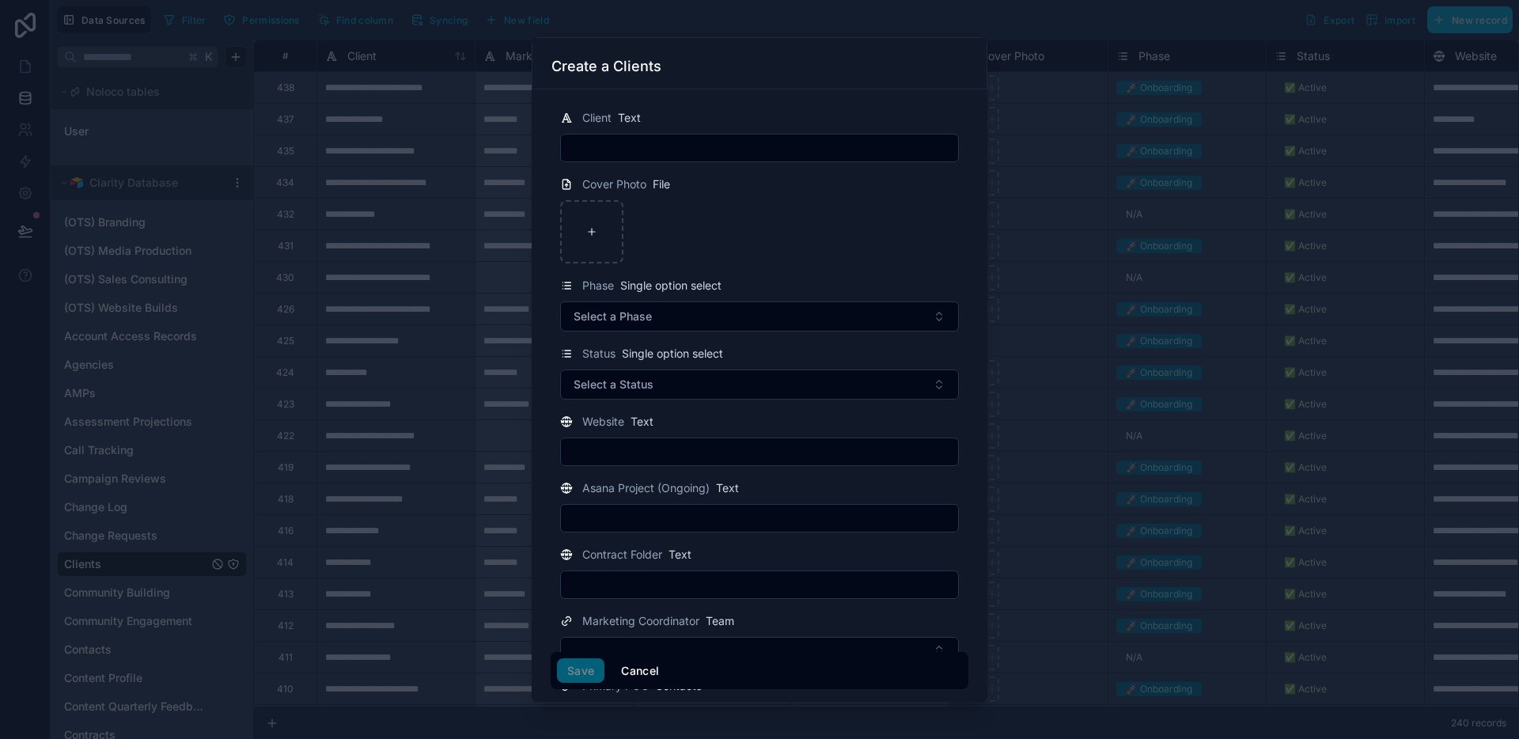
click at [644, 667] on button "Cancel" at bounding box center [640, 670] width 59 height 25
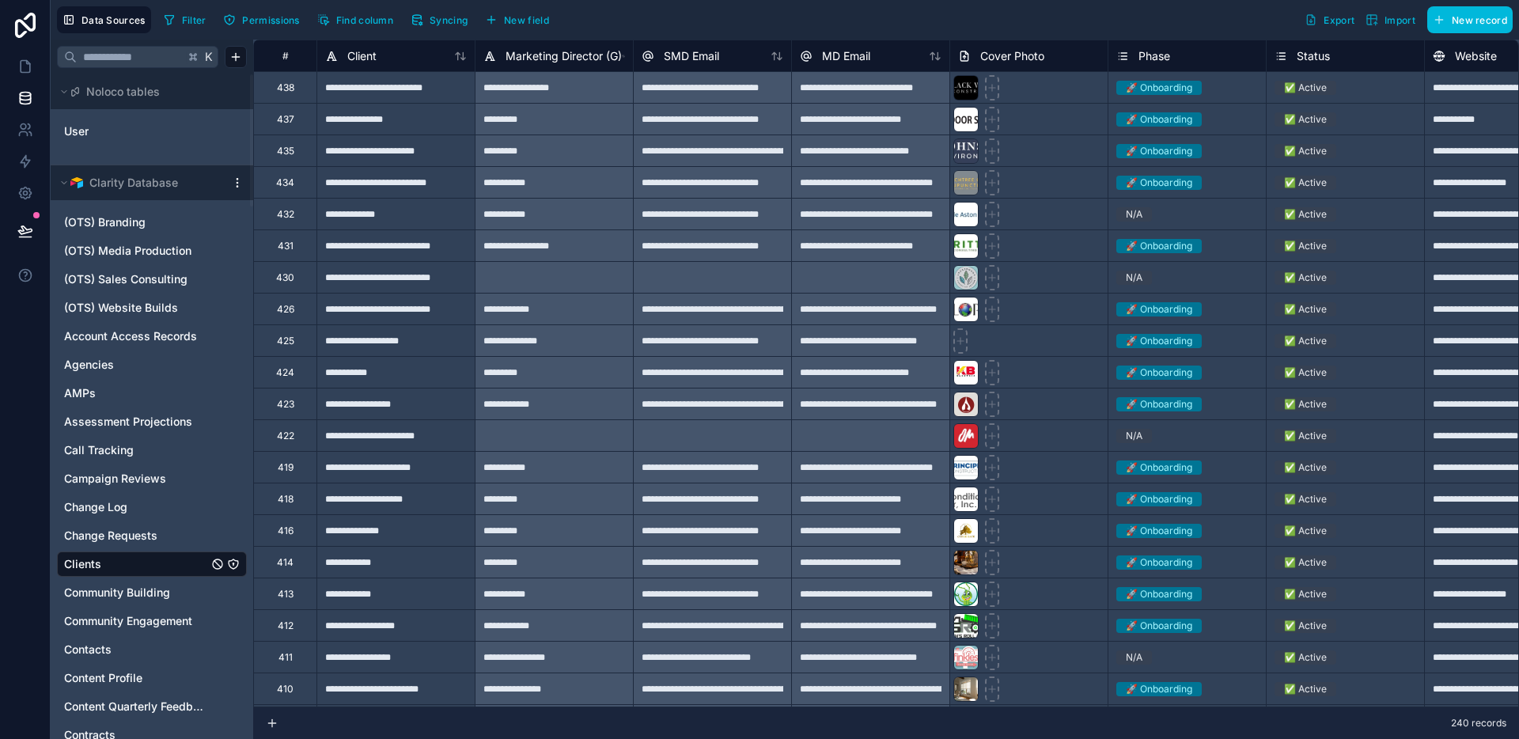
click at [1368, 26] on button "Import" at bounding box center [1390, 19] width 61 height 27
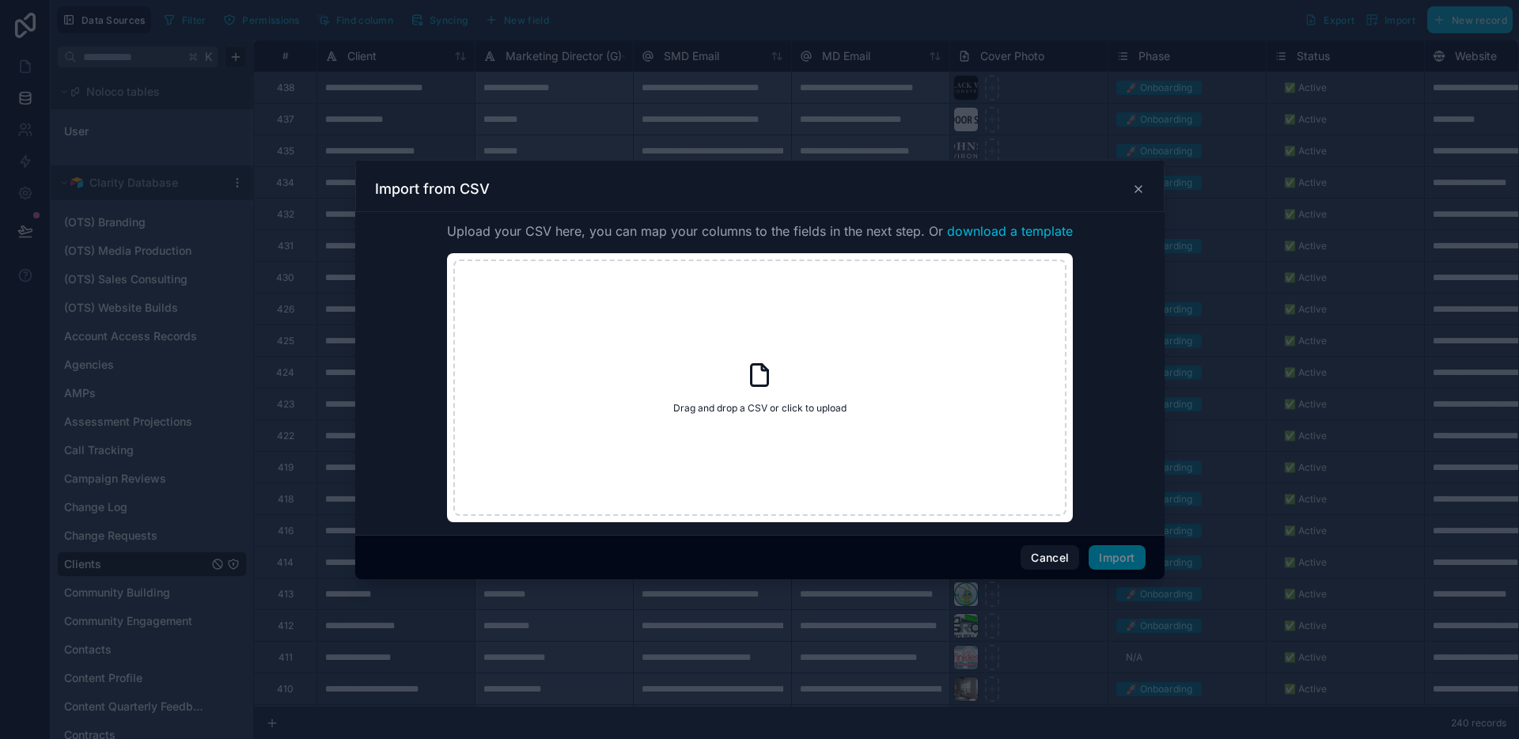
click at [1137, 194] on icon at bounding box center [1138, 189] width 13 height 13
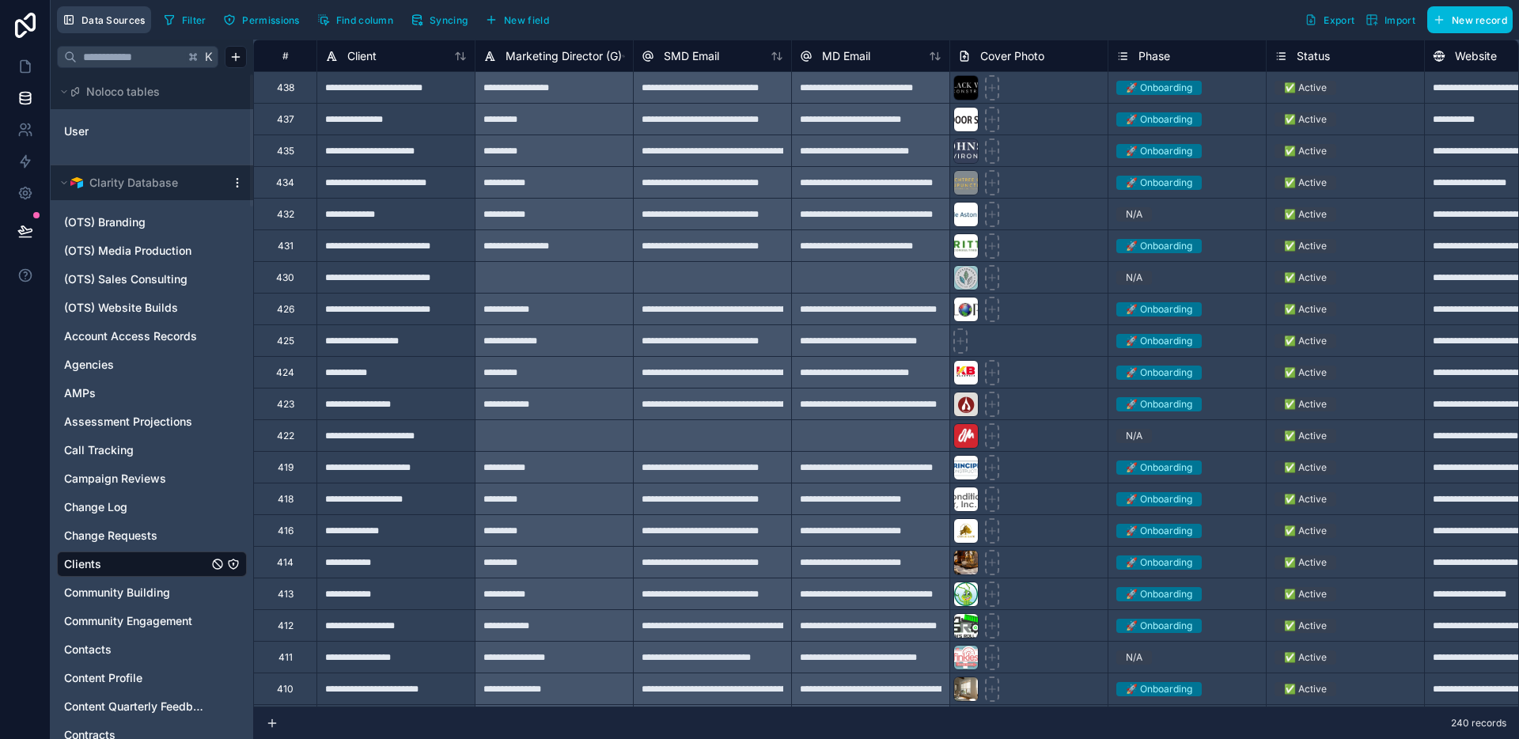
click at [119, 21] on span "Data Sources" at bounding box center [113, 20] width 64 height 12
click at [112, 22] on span "Data Sources" at bounding box center [113, 20] width 64 height 12
drag, startPoint x: 22, startPoint y: 91, endPoint x: 31, endPoint y: 62, distance: 30.5
click at [22, 91] on icon at bounding box center [25, 98] width 16 height 16
click at [33, 62] on link at bounding box center [25, 67] width 50 height 32
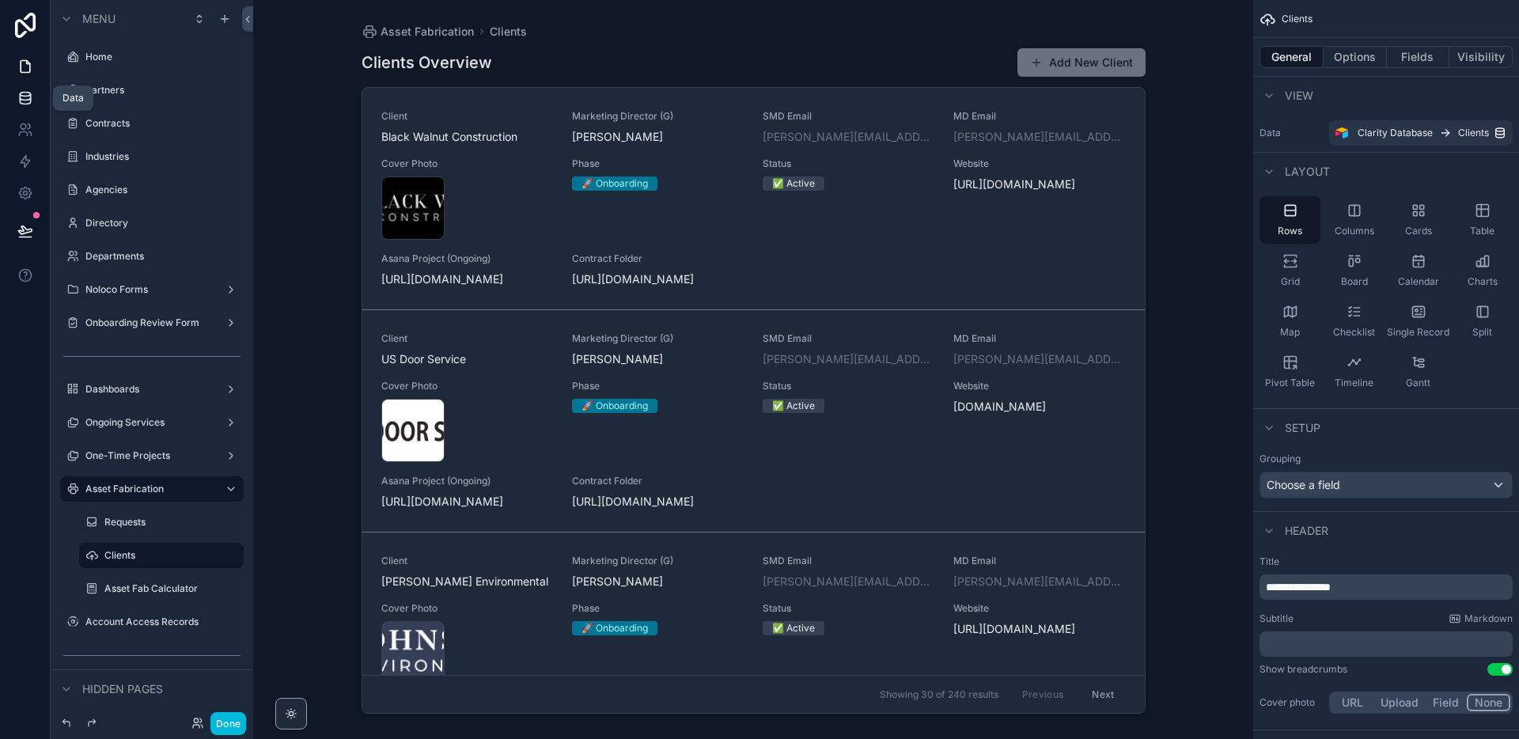
click at [26, 104] on icon at bounding box center [25, 101] width 10 height 6
click at [25, 100] on icon at bounding box center [25, 97] width 10 height 6
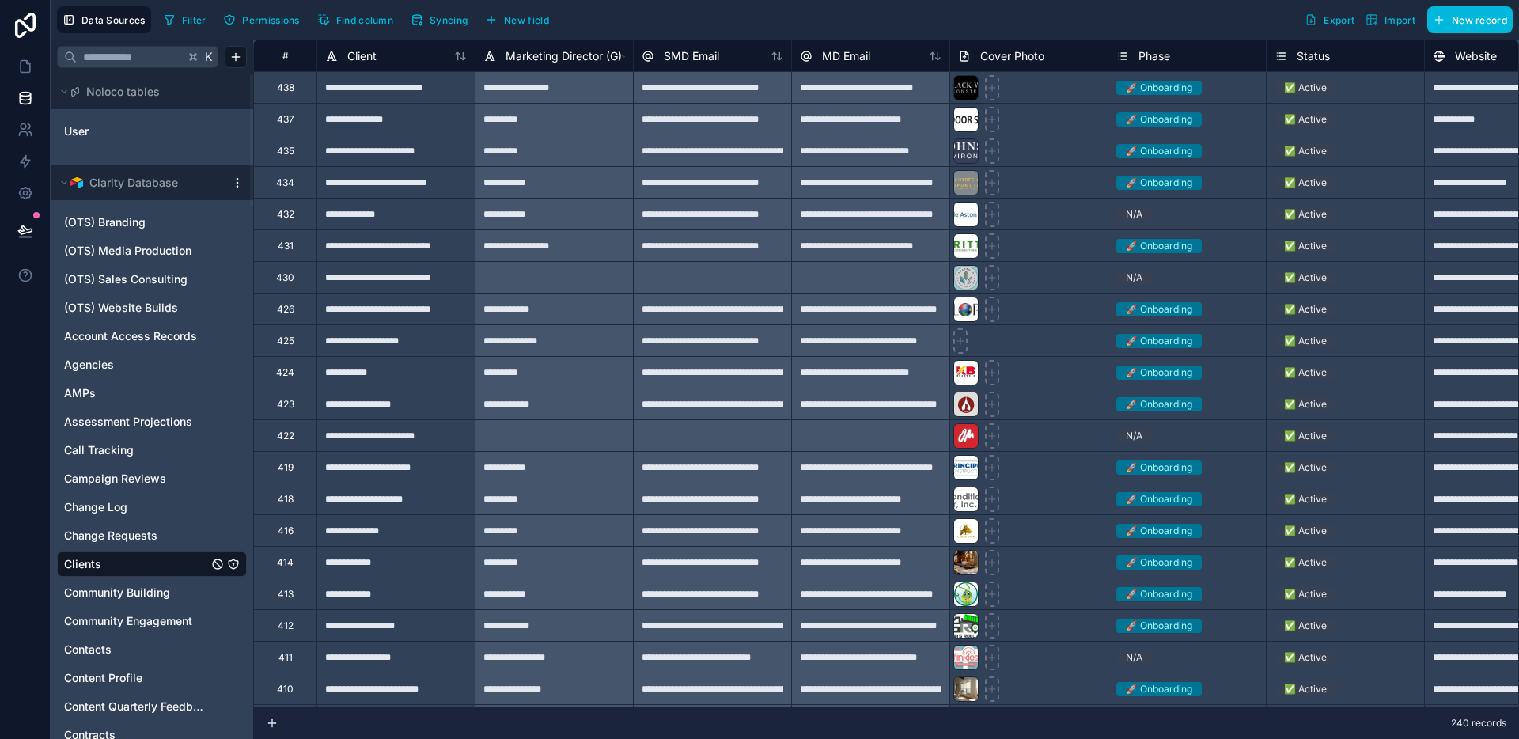
click at [1392, 22] on span "Import" at bounding box center [1400, 20] width 31 height 12
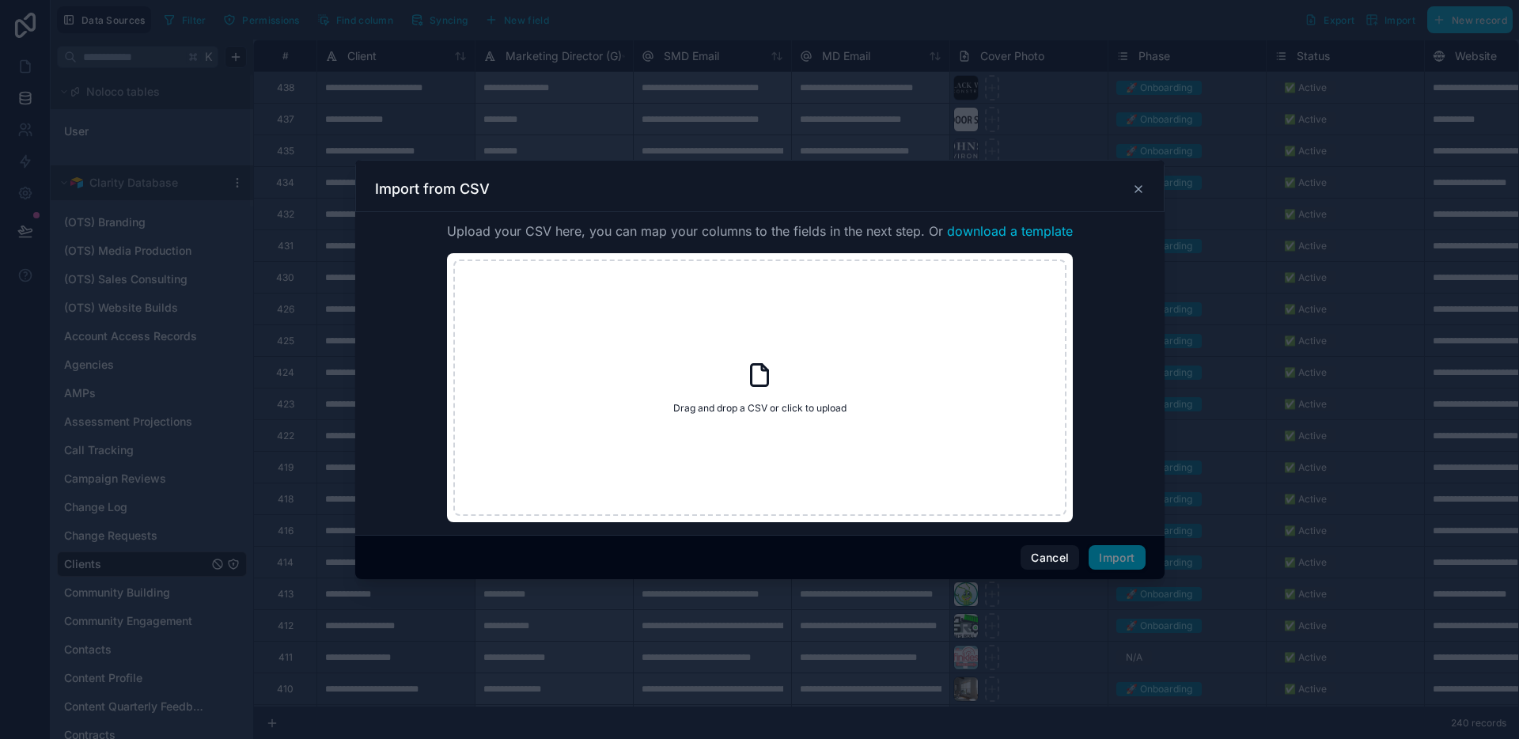
click at [1039, 561] on button "Cancel" at bounding box center [1050, 557] width 59 height 25
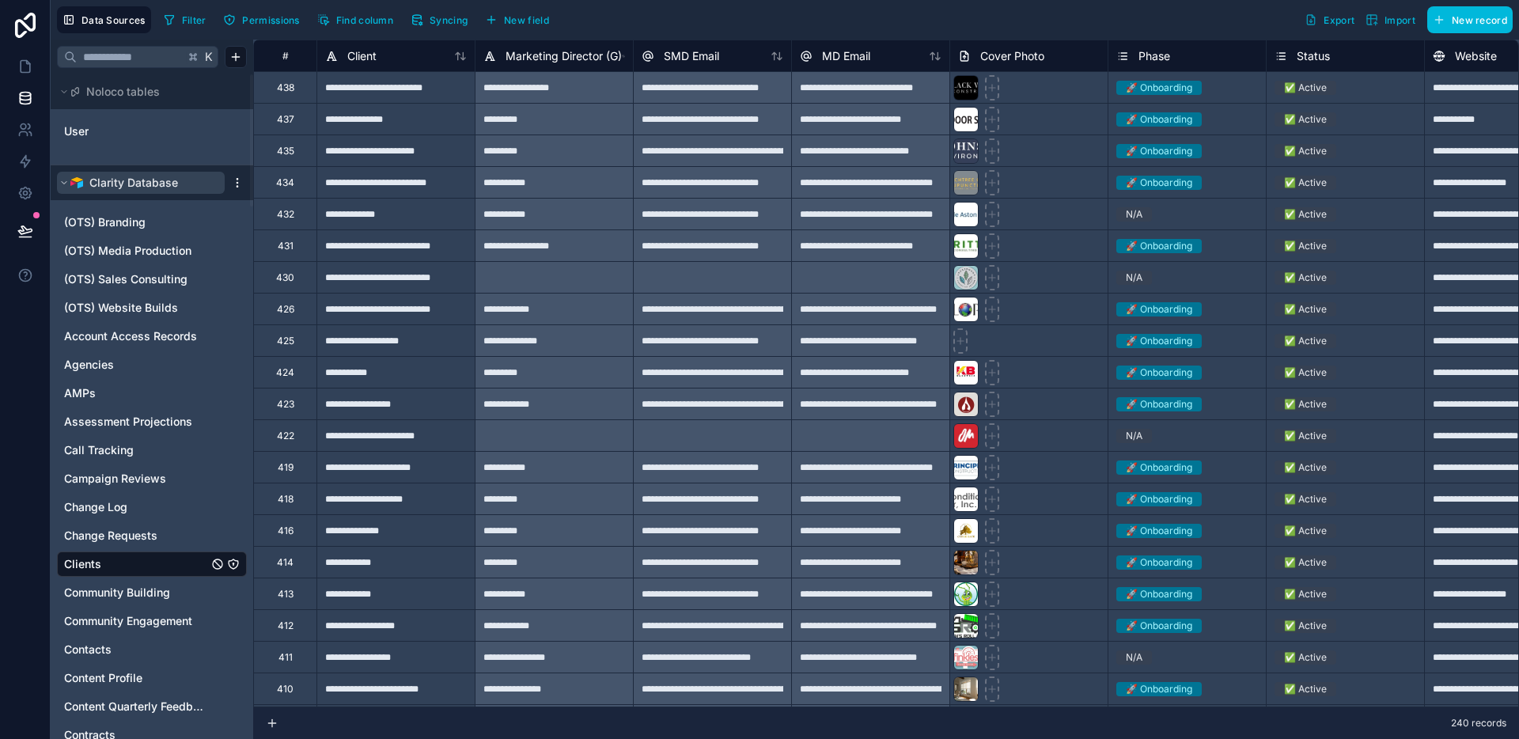
click at [112, 185] on span "Clarity Database" at bounding box center [133, 183] width 89 height 16
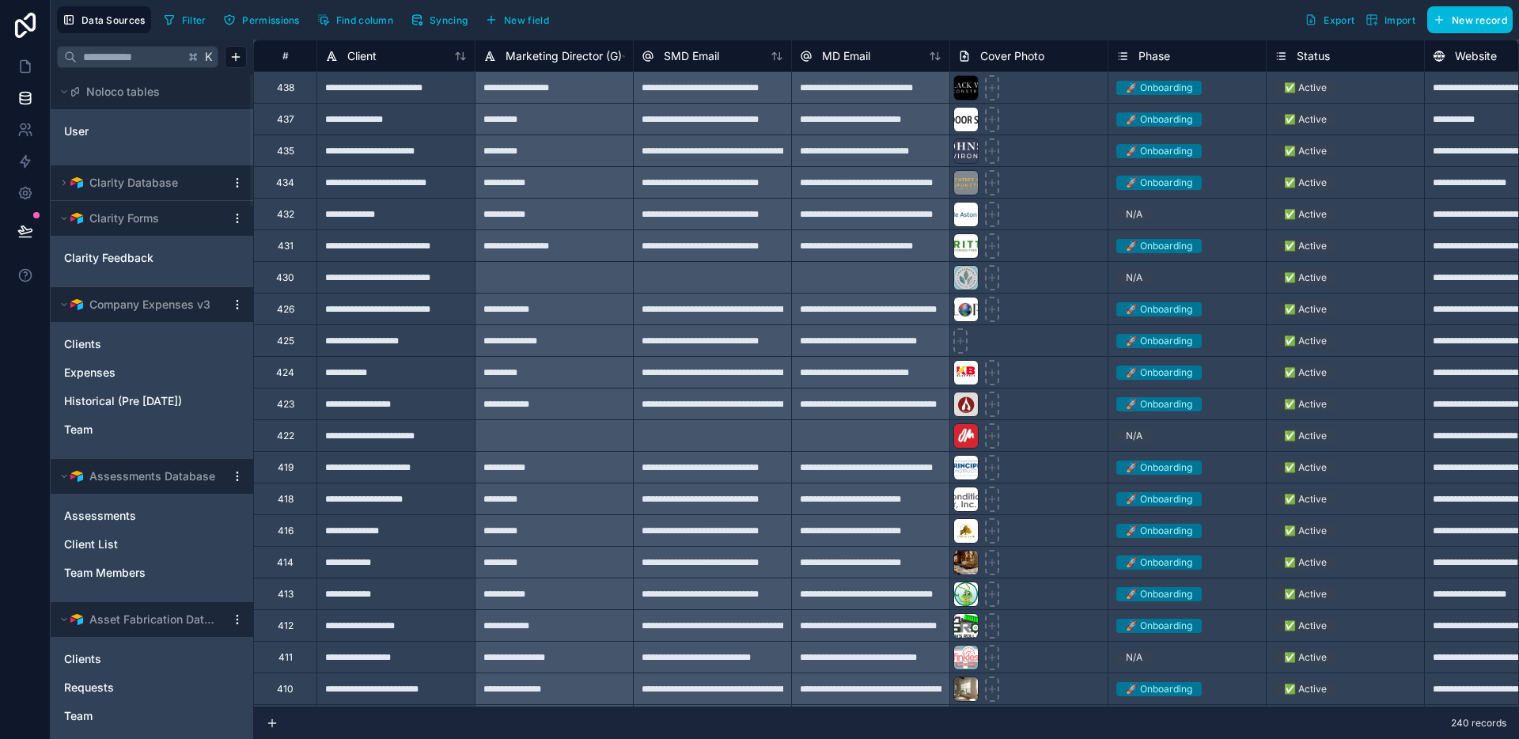
click at [241, 180] on html "**********" at bounding box center [759, 369] width 1519 height 739
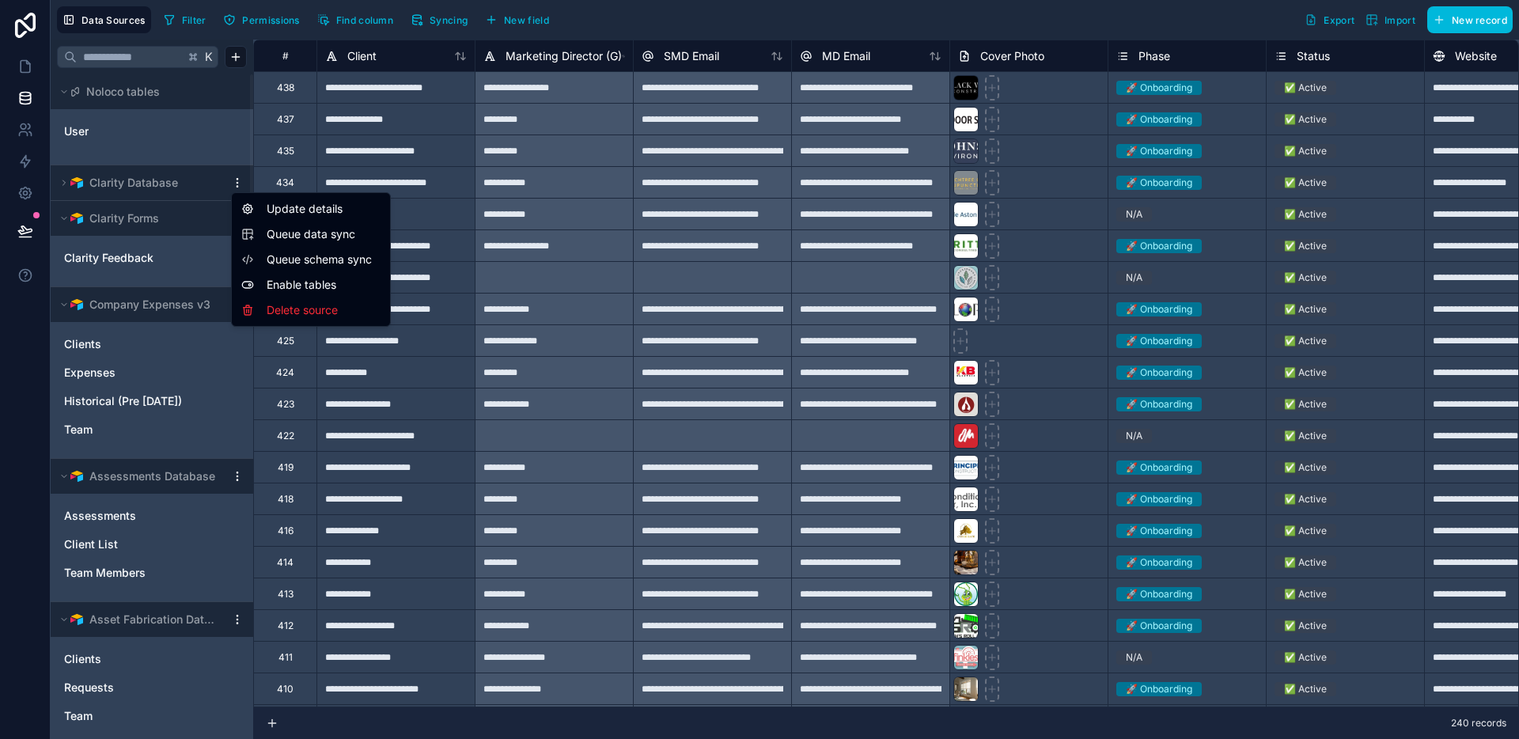
click at [85, 184] on html "**********" at bounding box center [759, 369] width 1519 height 739
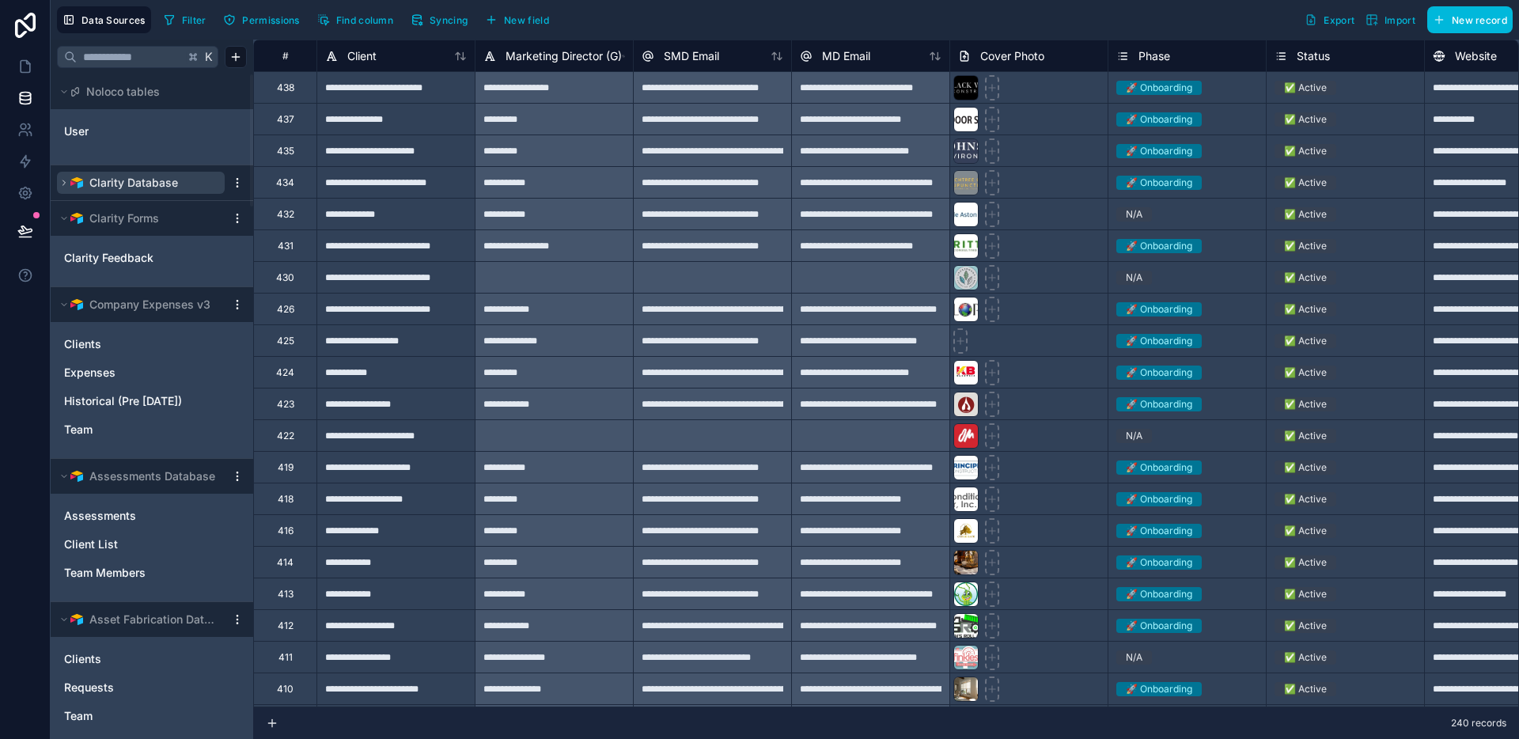
click at [69, 182] on button "Clarity Database" at bounding box center [141, 183] width 168 height 22
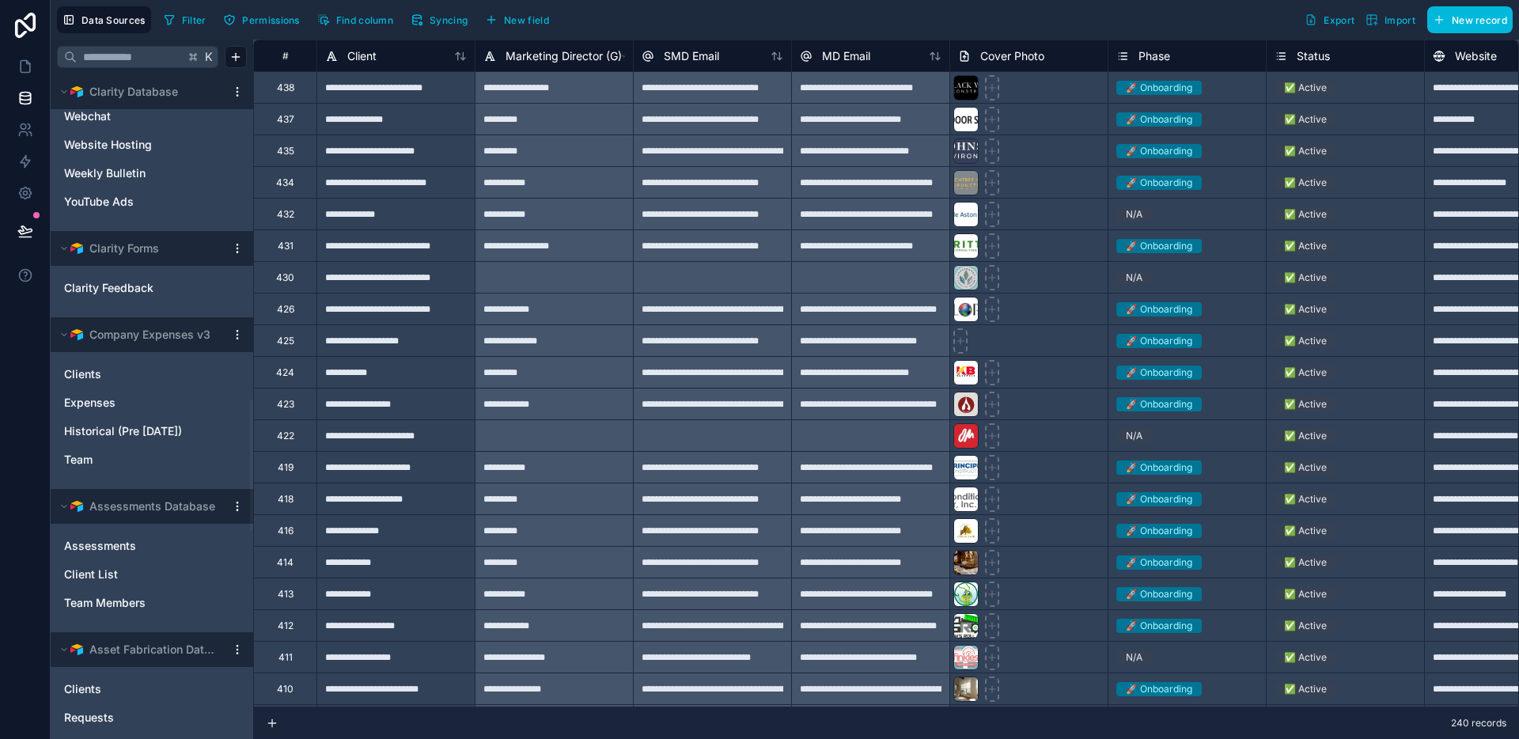
scroll to position [1635, 0]
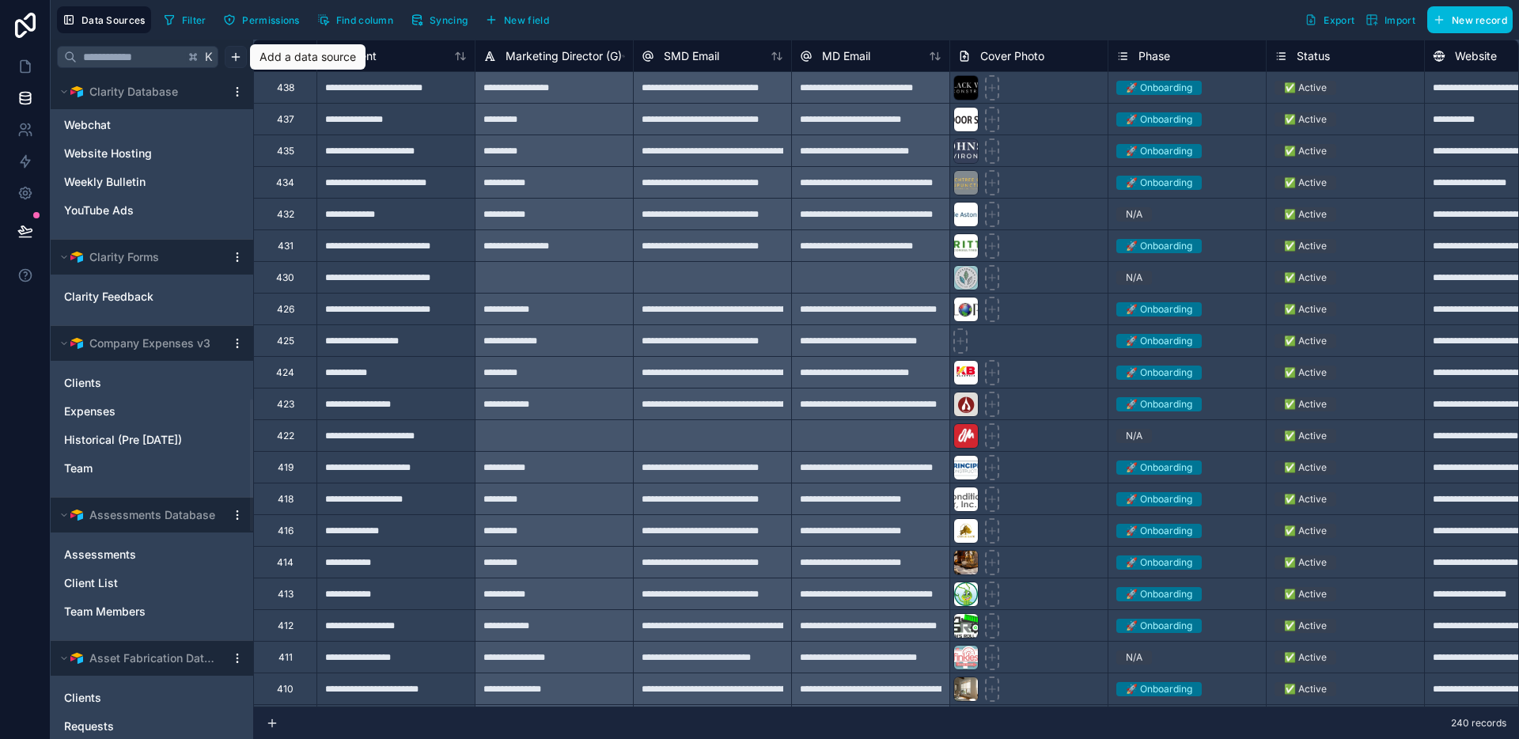
click at [232, 57] on html "Data Sources Filter Permissions Find column Syncing New field Export Import New…" at bounding box center [759, 369] width 1519 height 739
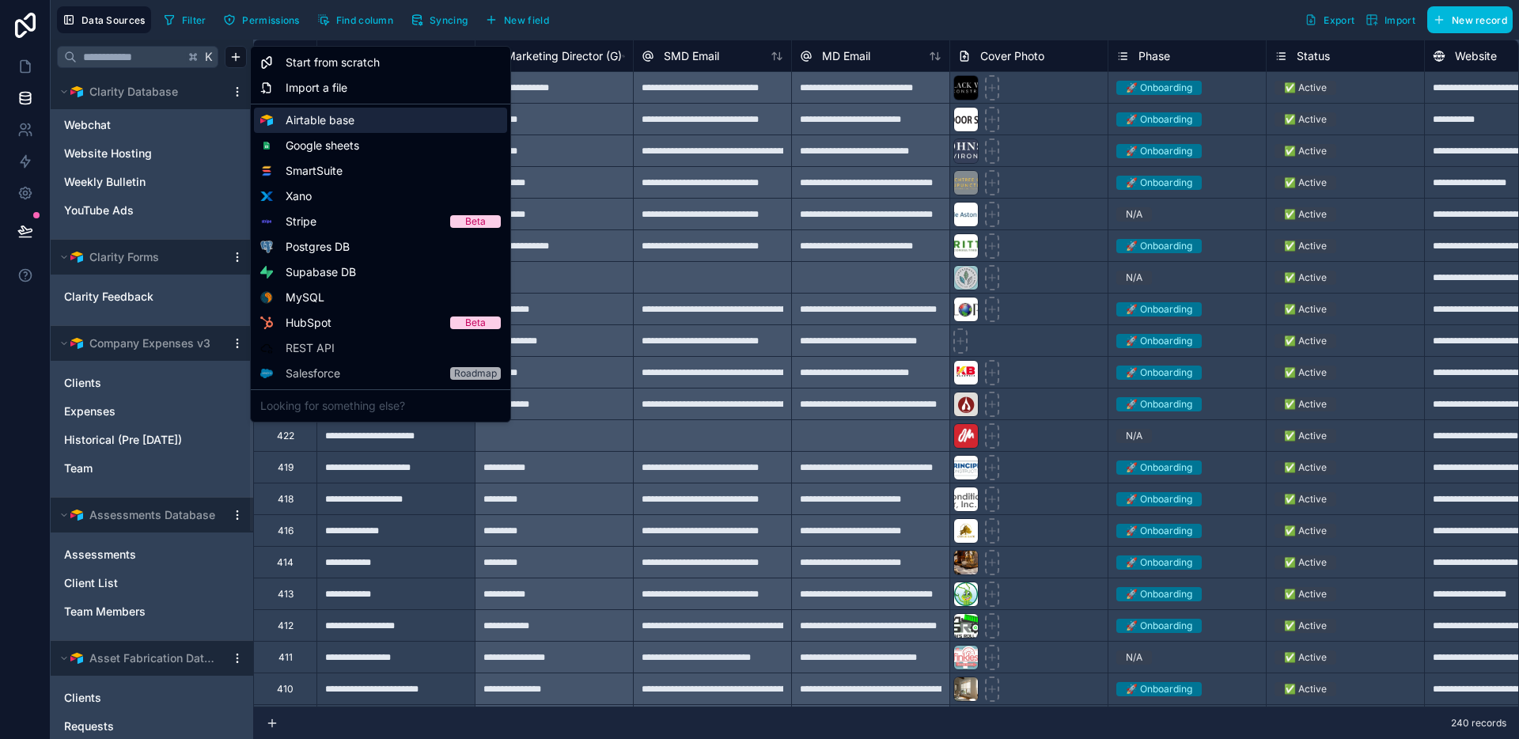
click at [347, 123] on span "Airtable base" at bounding box center [320, 120] width 69 height 16
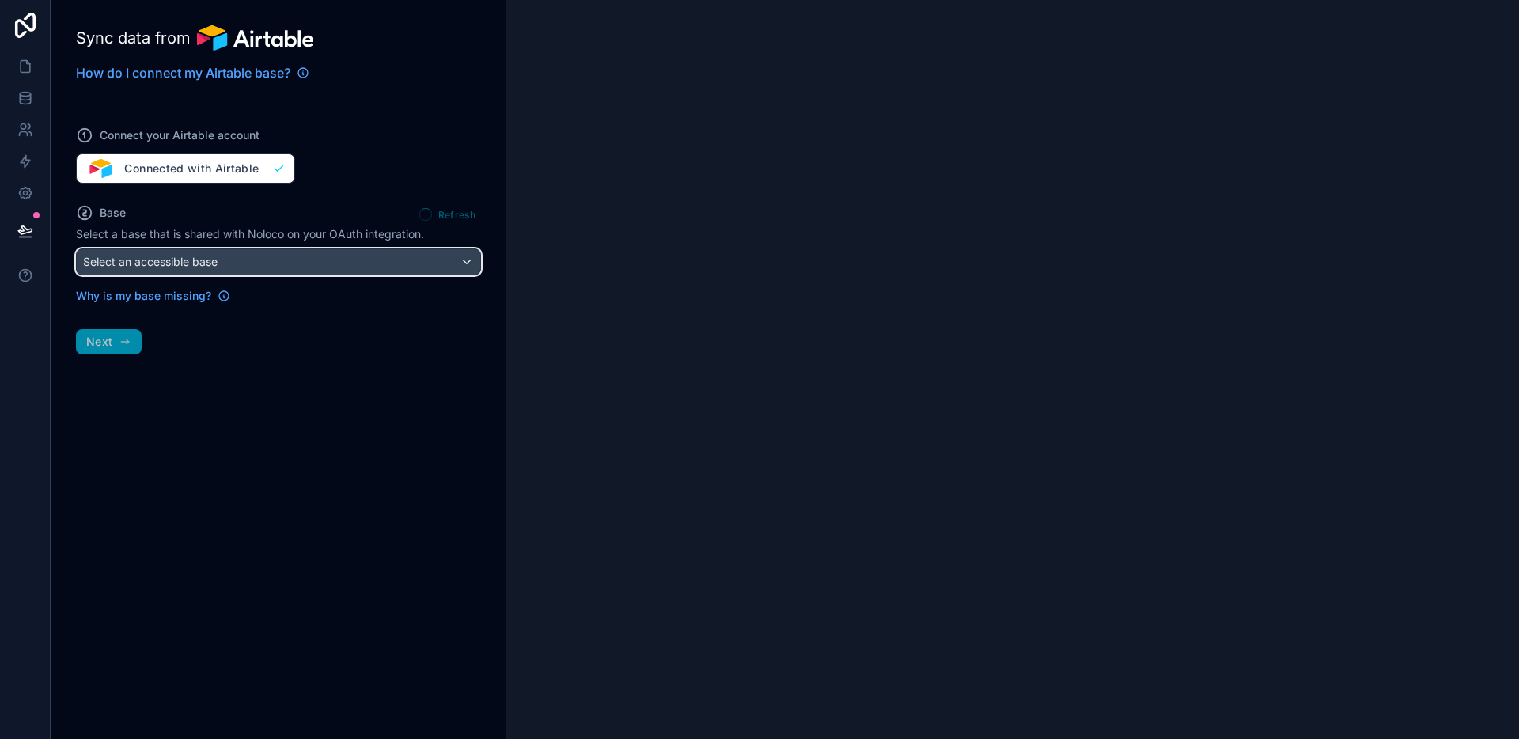
click at [337, 261] on div "Select an accessible base" at bounding box center [278, 261] width 403 height 25
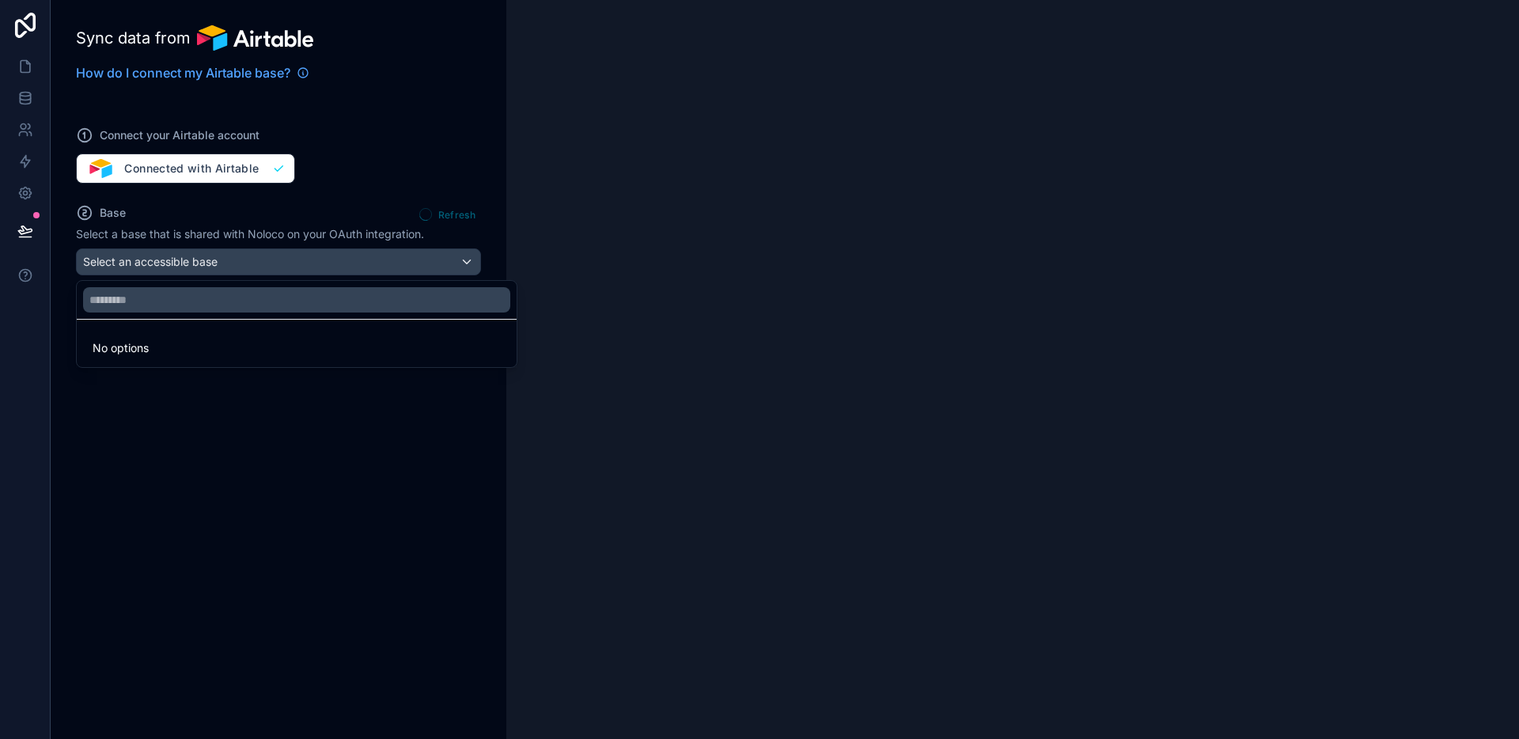
click at [313, 269] on div at bounding box center [759, 369] width 1519 height 739
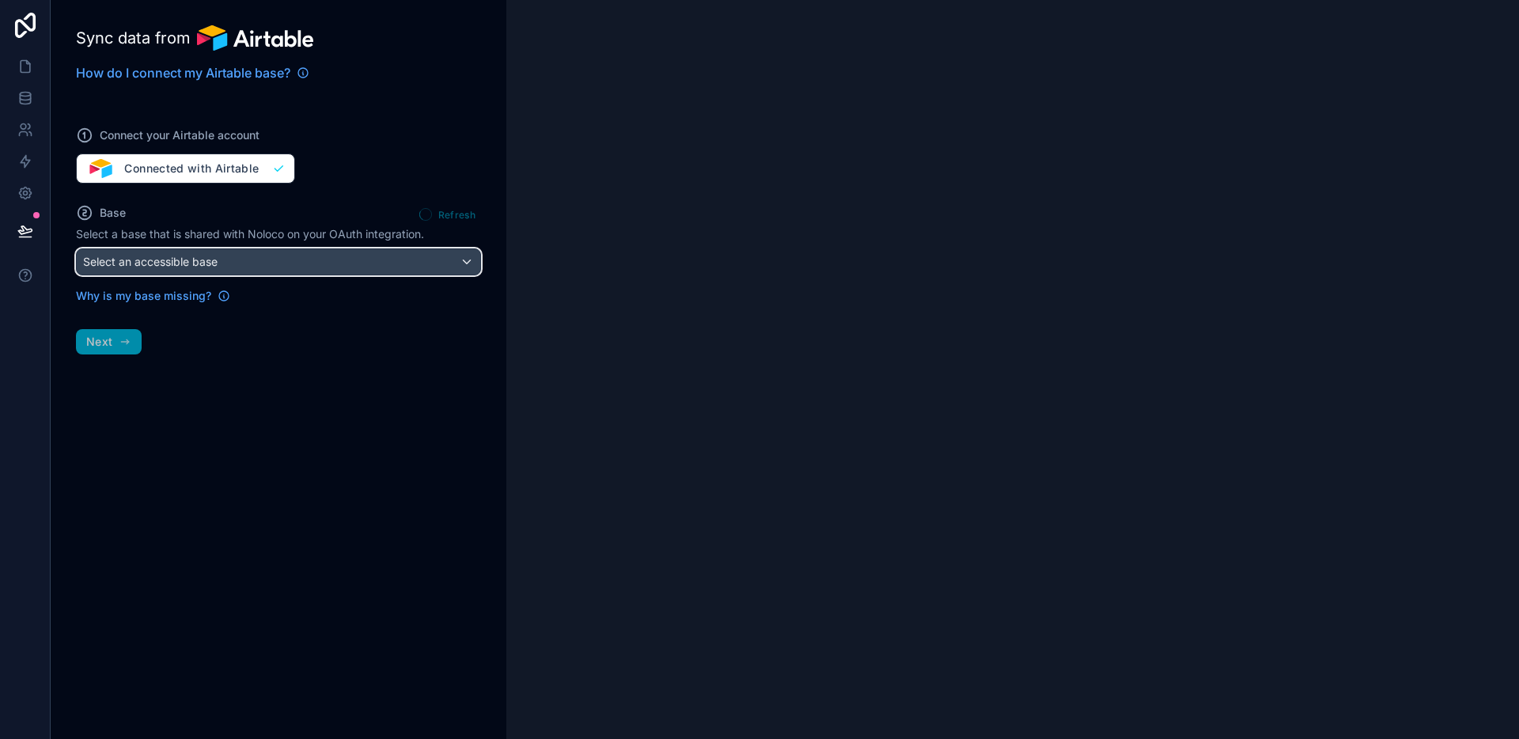
click at [312, 267] on div "Select an accessible base" at bounding box center [278, 261] width 403 height 25
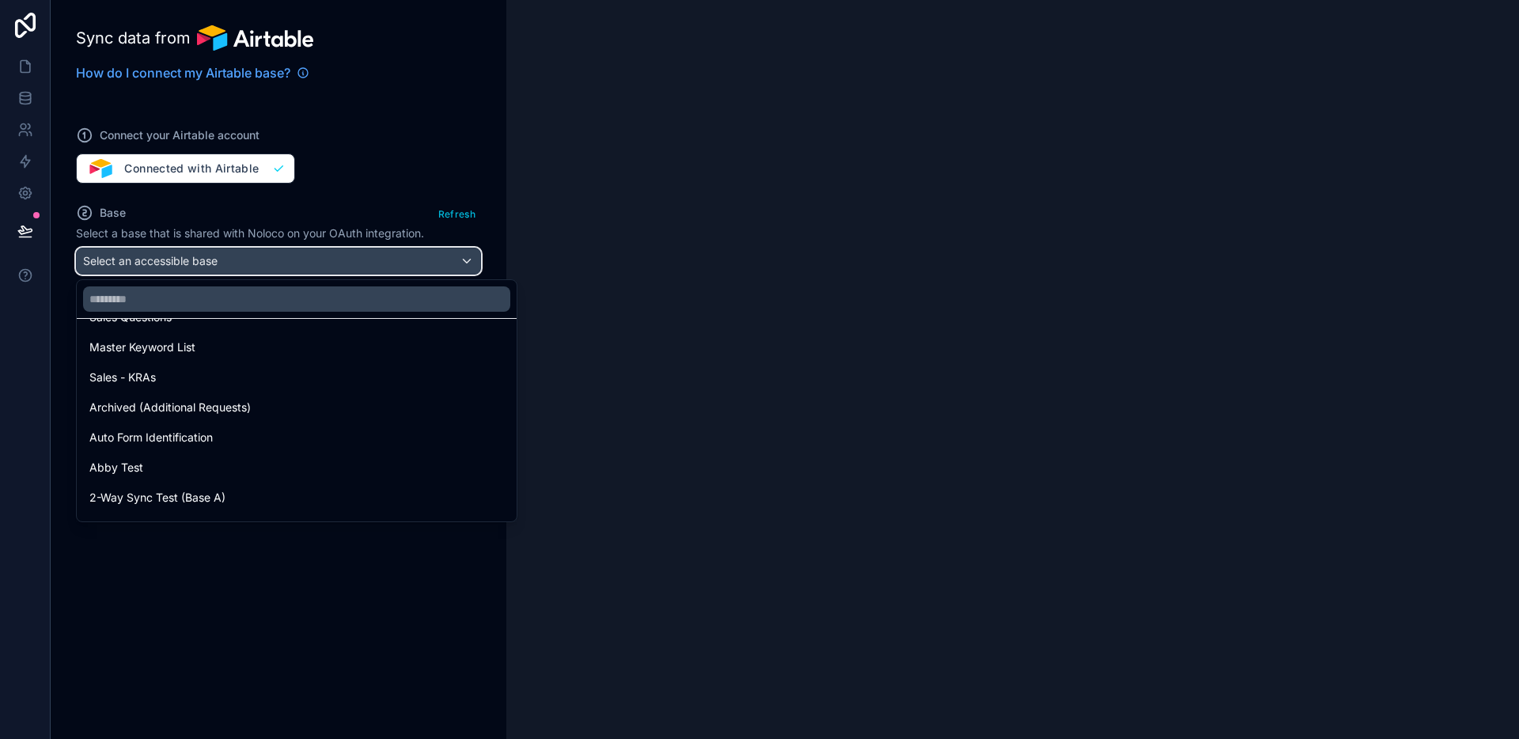
scroll to position [489, 0]
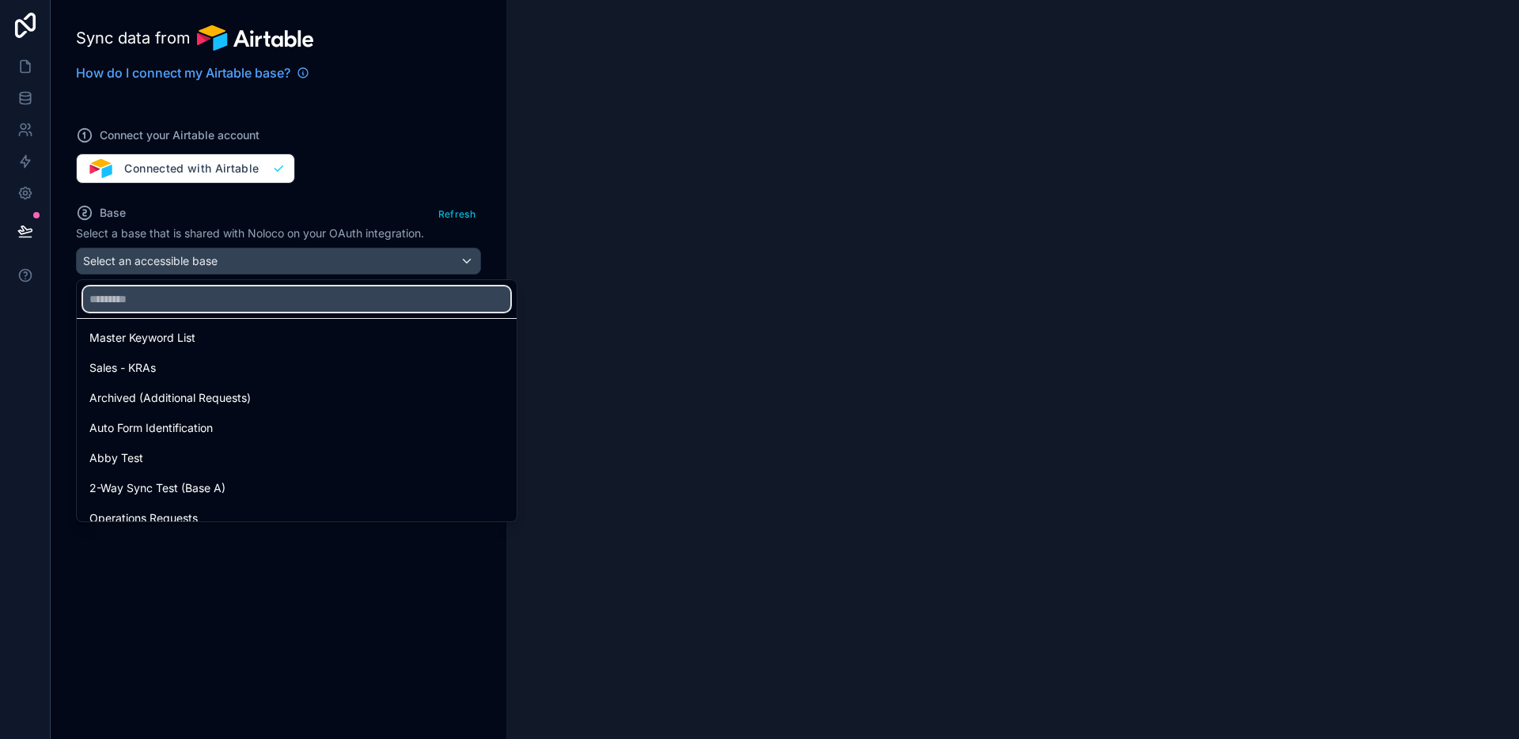
click at [281, 286] on input "text" at bounding box center [296, 298] width 427 height 25
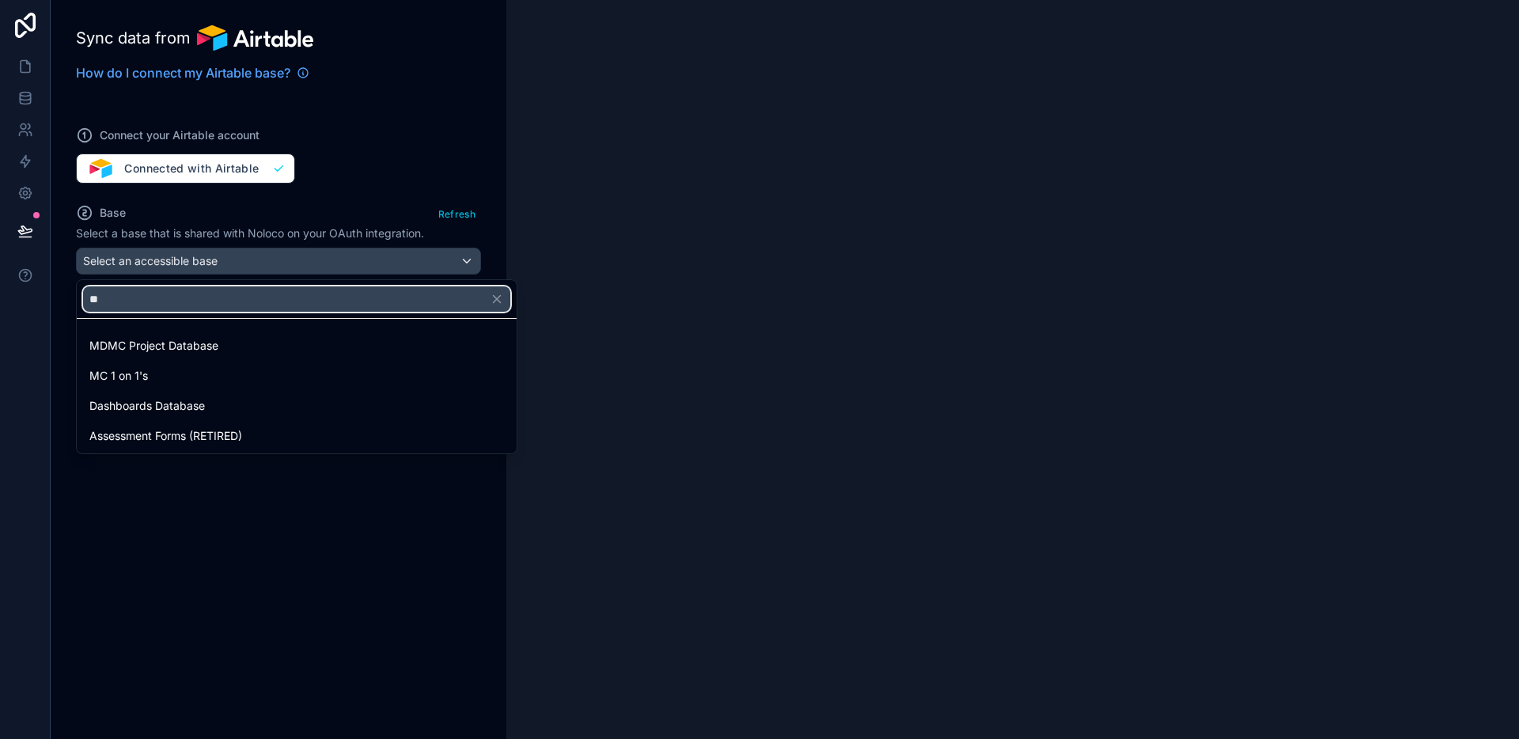
scroll to position [0, 0]
type input "*"
type input "***"
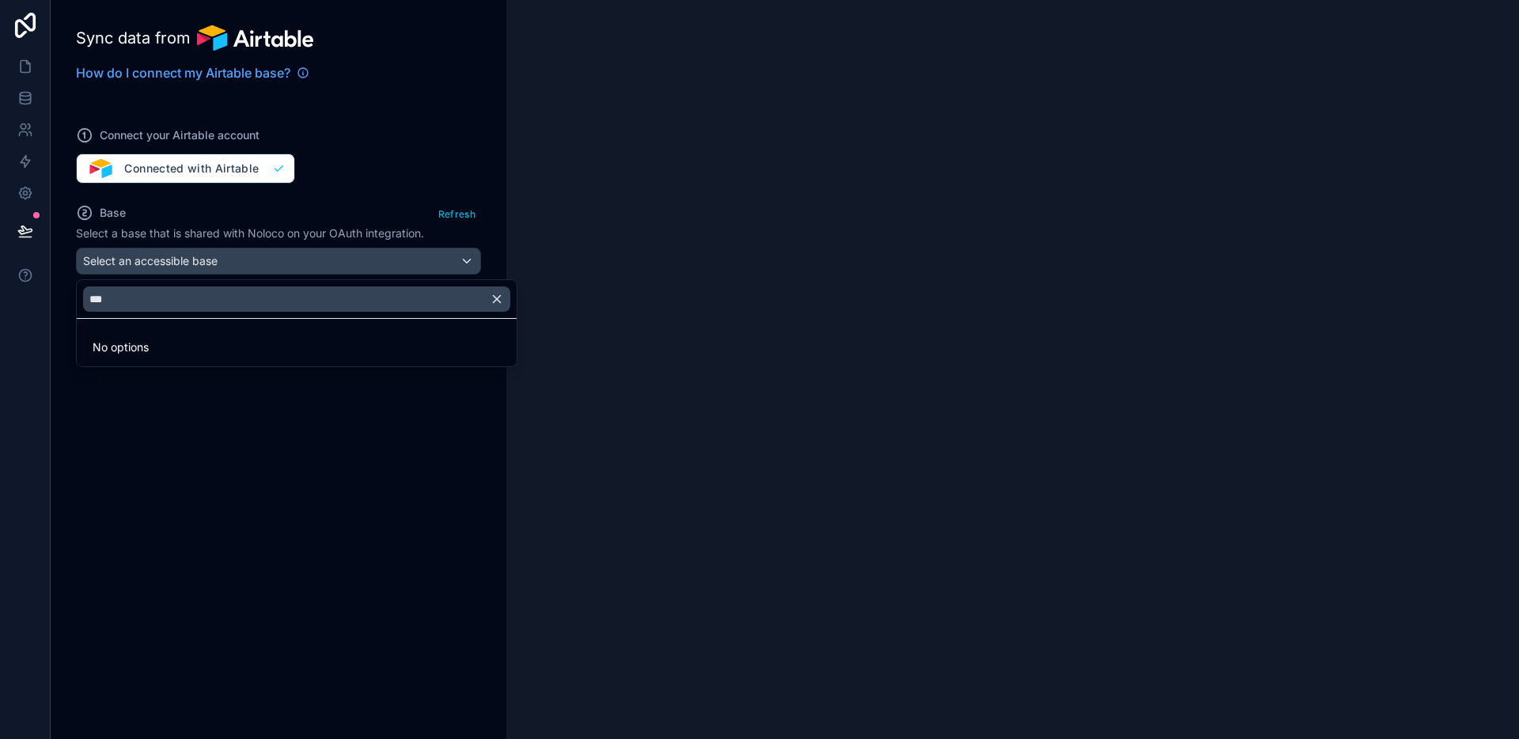
click at [496, 302] on icon "button" at bounding box center [497, 299] width 14 height 14
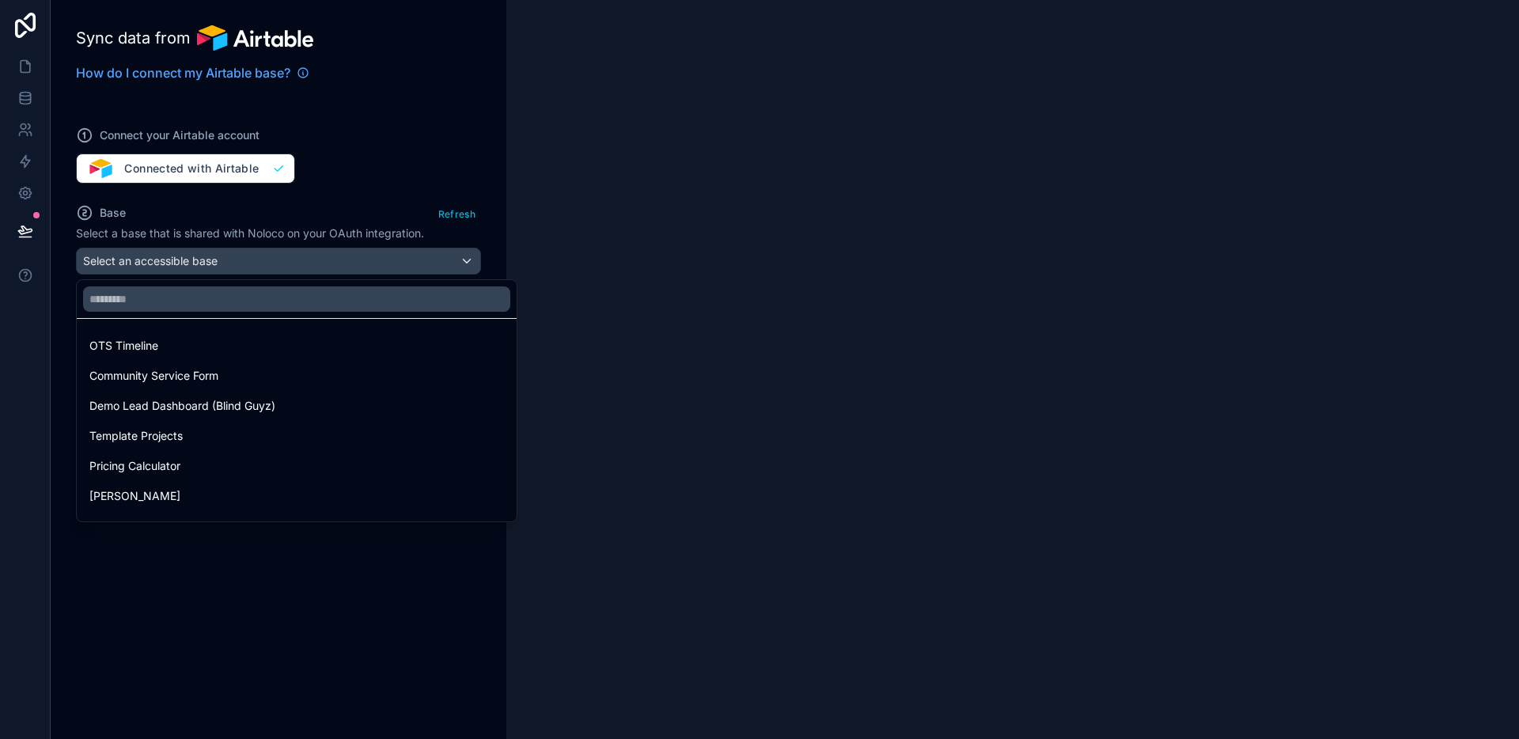
click at [339, 210] on div at bounding box center [759, 369] width 1519 height 739
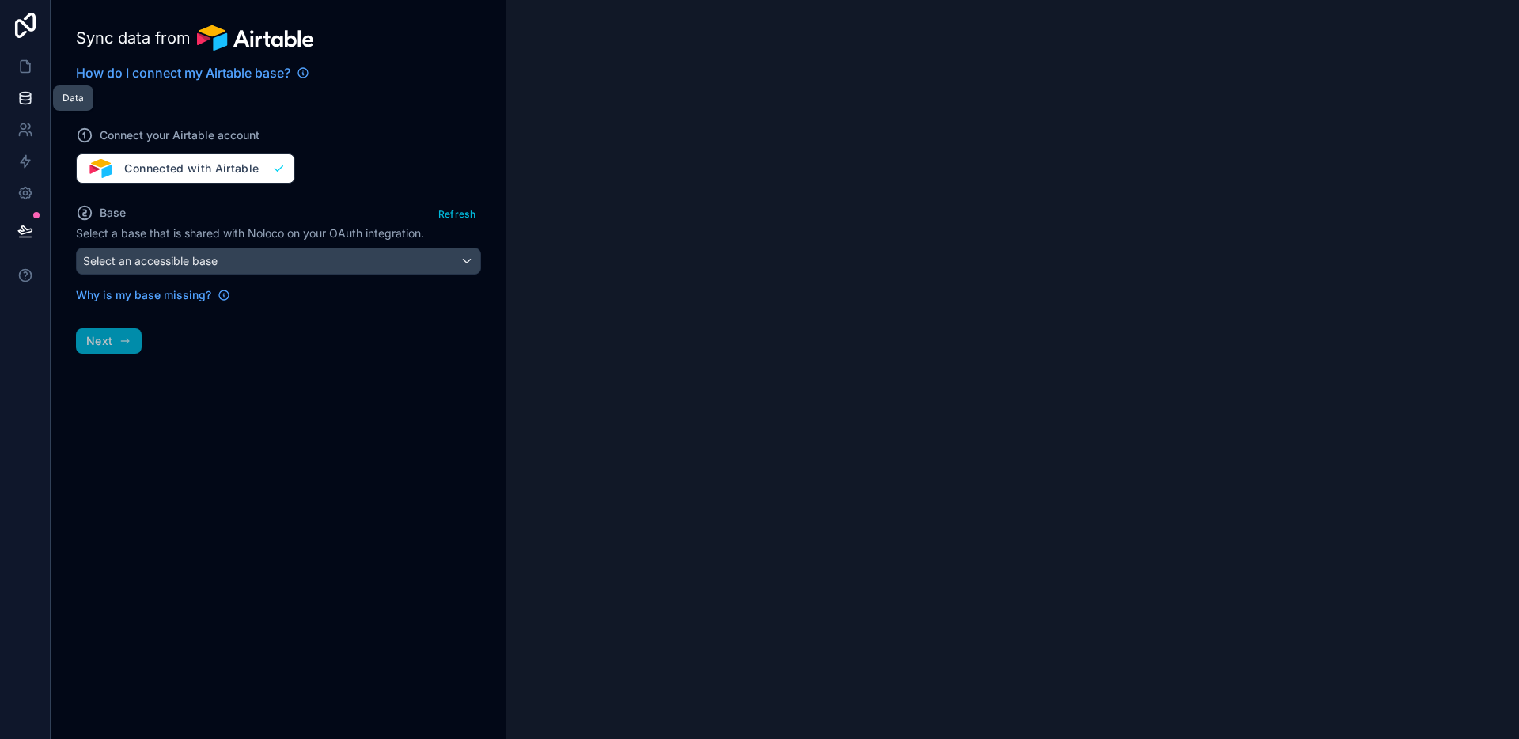
click at [24, 94] on icon at bounding box center [25, 98] width 16 height 16
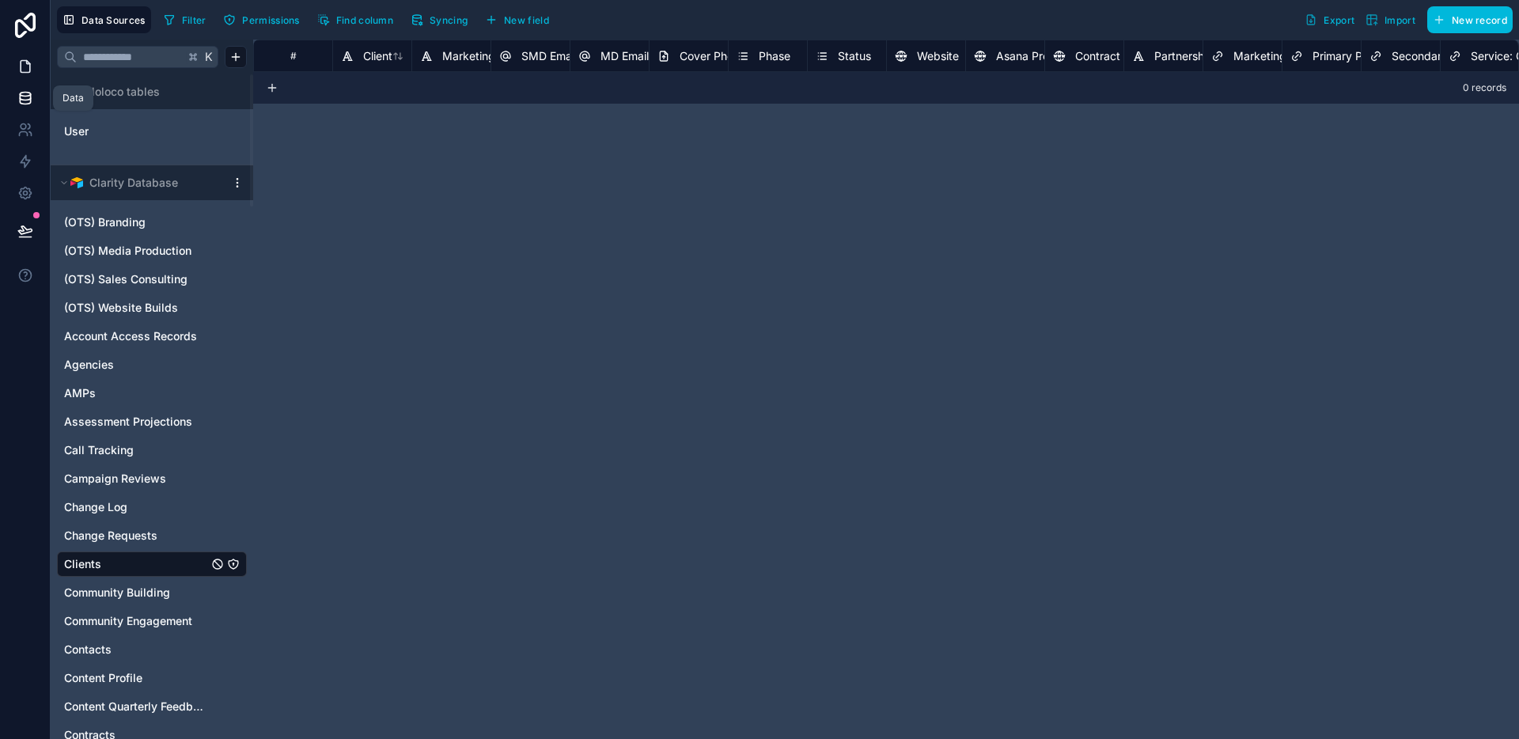
click at [25, 70] on icon at bounding box center [25, 67] width 16 height 16
